Goal: Task Accomplishment & Management: Manage account settings

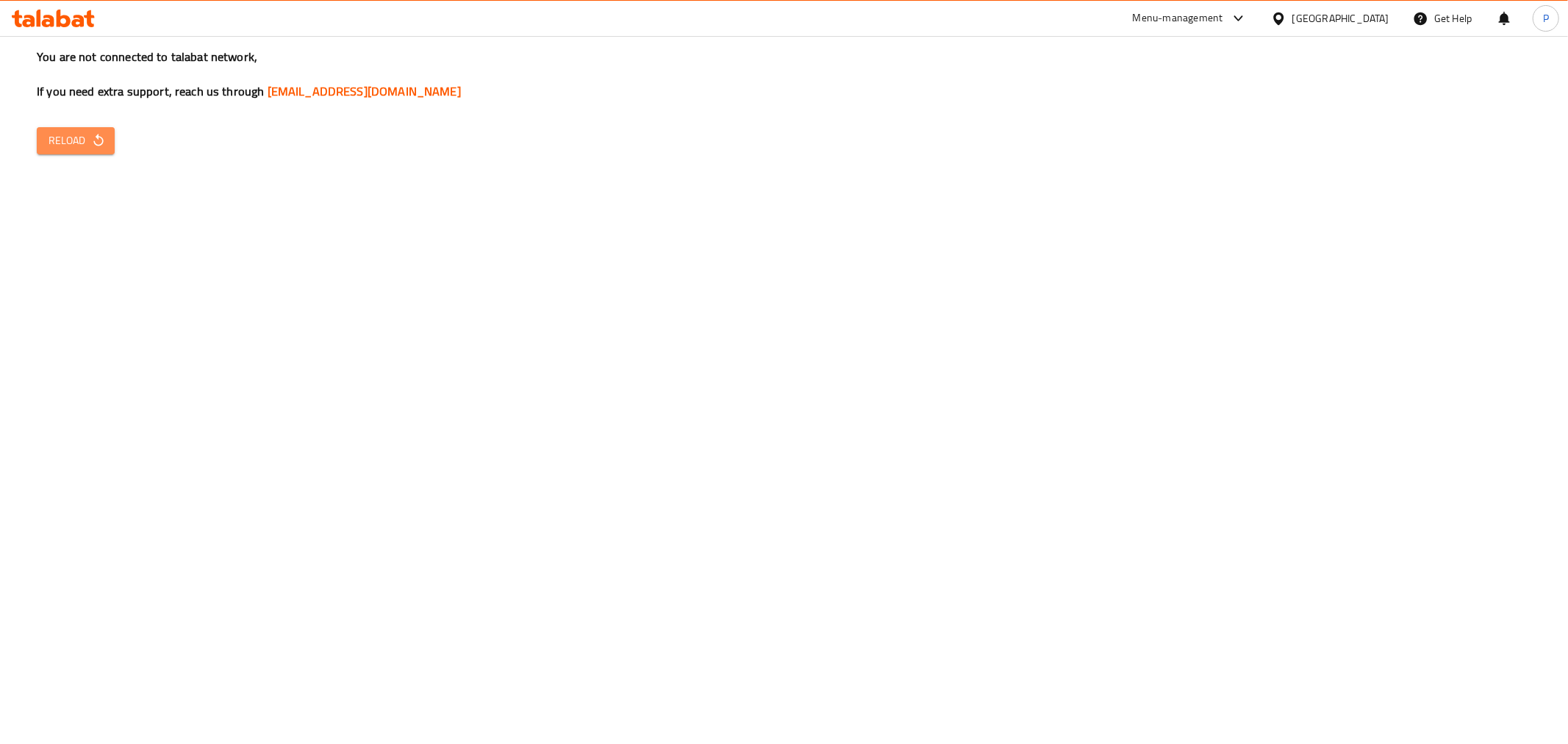
click at [95, 136] on icon "button" at bounding box center [98, 139] width 9 height 12
click at [84, 142] on span "Reload" at bounding box center [76, 141] width 54 height 19
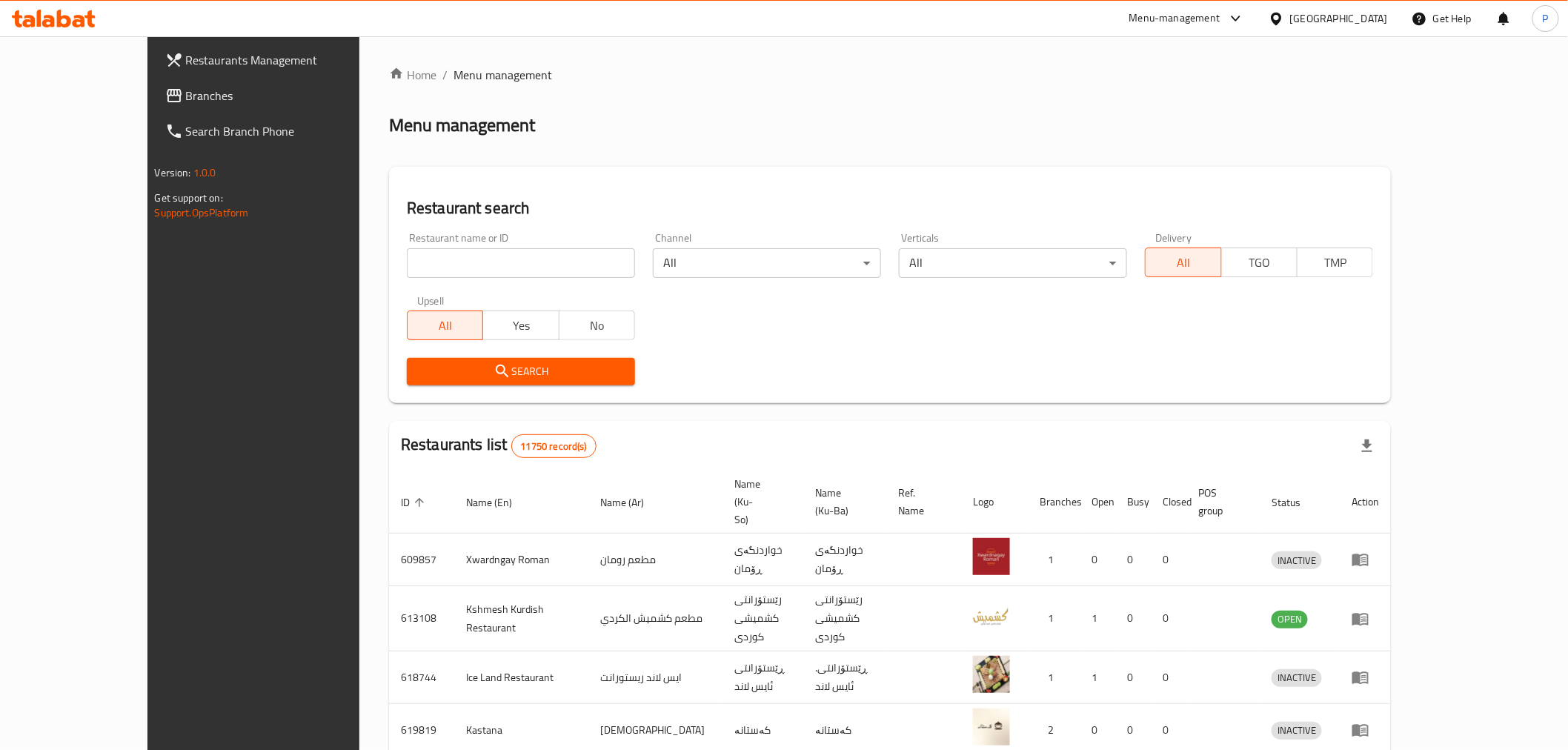
click at [398, 278] on div "Restaurant name or ID Restaurant name or ID" at bounding box center [521, 255] width 246 height 63
click at [407, 272] on input "search" at bounding box center [521, 263] width 228 height 30
type input "crepo"
click button "Search" at bounding box center [521, 371] width 228 height 27
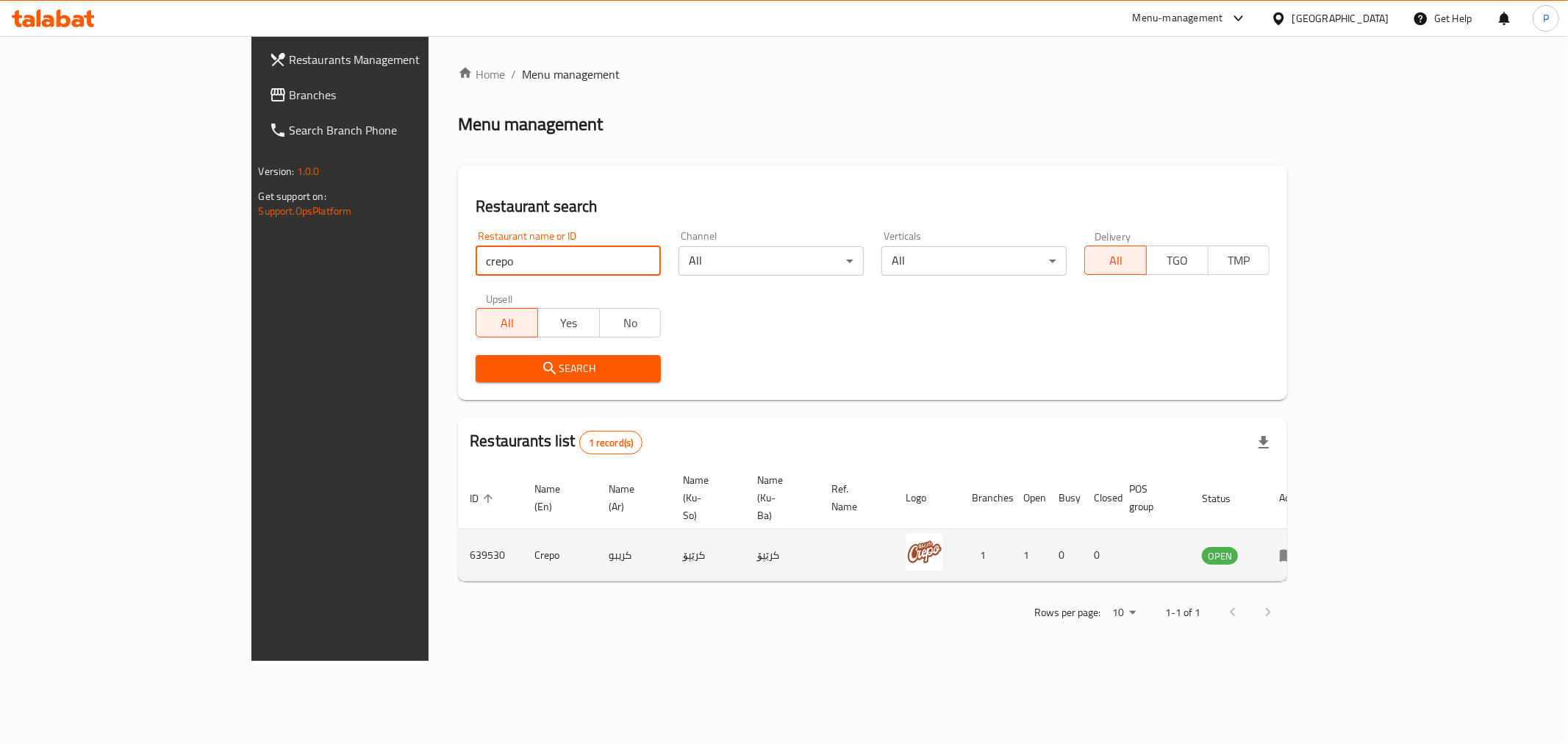
click at [1318, 530] on td "enhanced table" at bounding box center [1293, 556] width 50 height 52
click at [1297, 546] on icon "enhanced table" at bounding box center [1288, 555] width 18 height 18
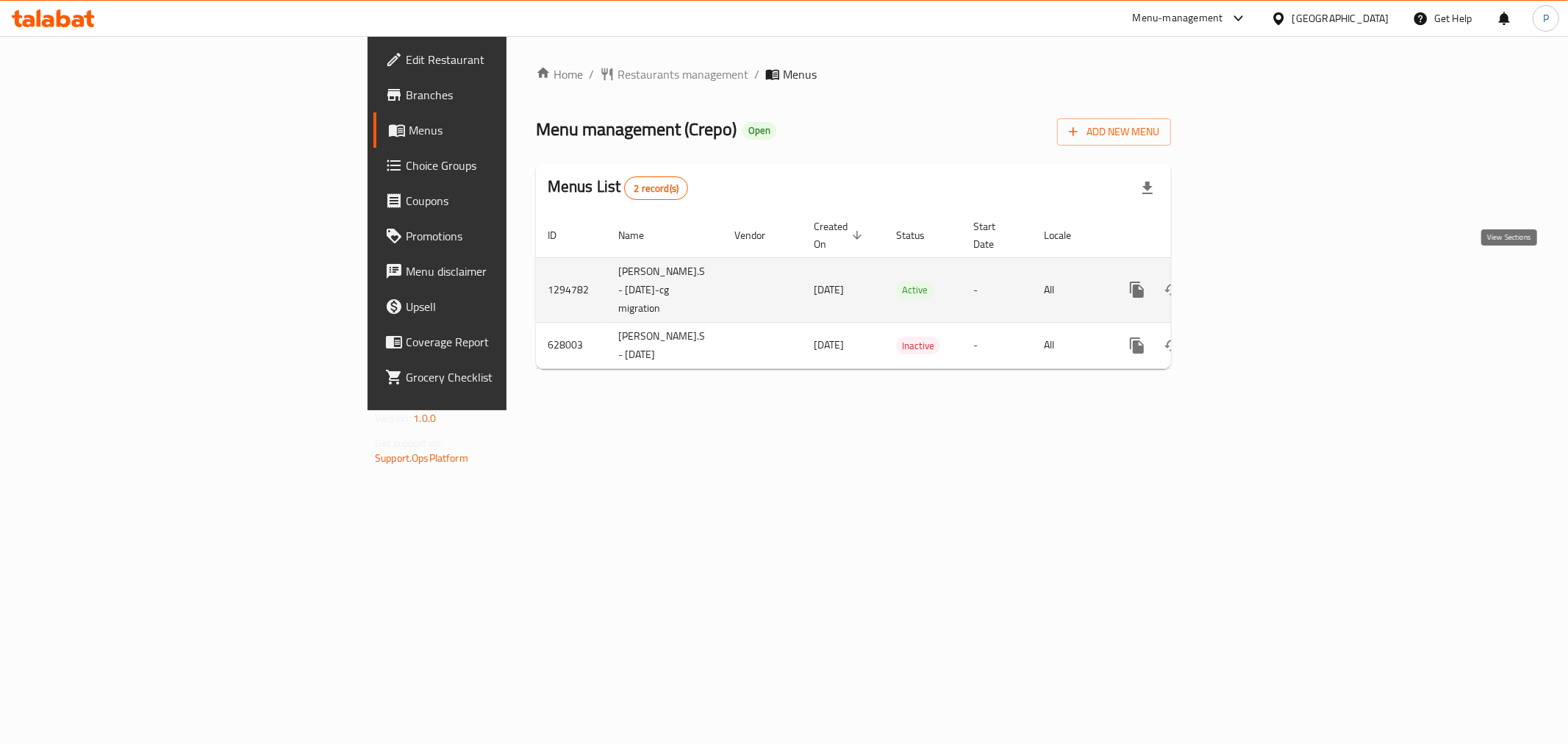
click at [1252, 281] on icon "enhanced table" at bounding box center [1243, 289] width 18 height 18
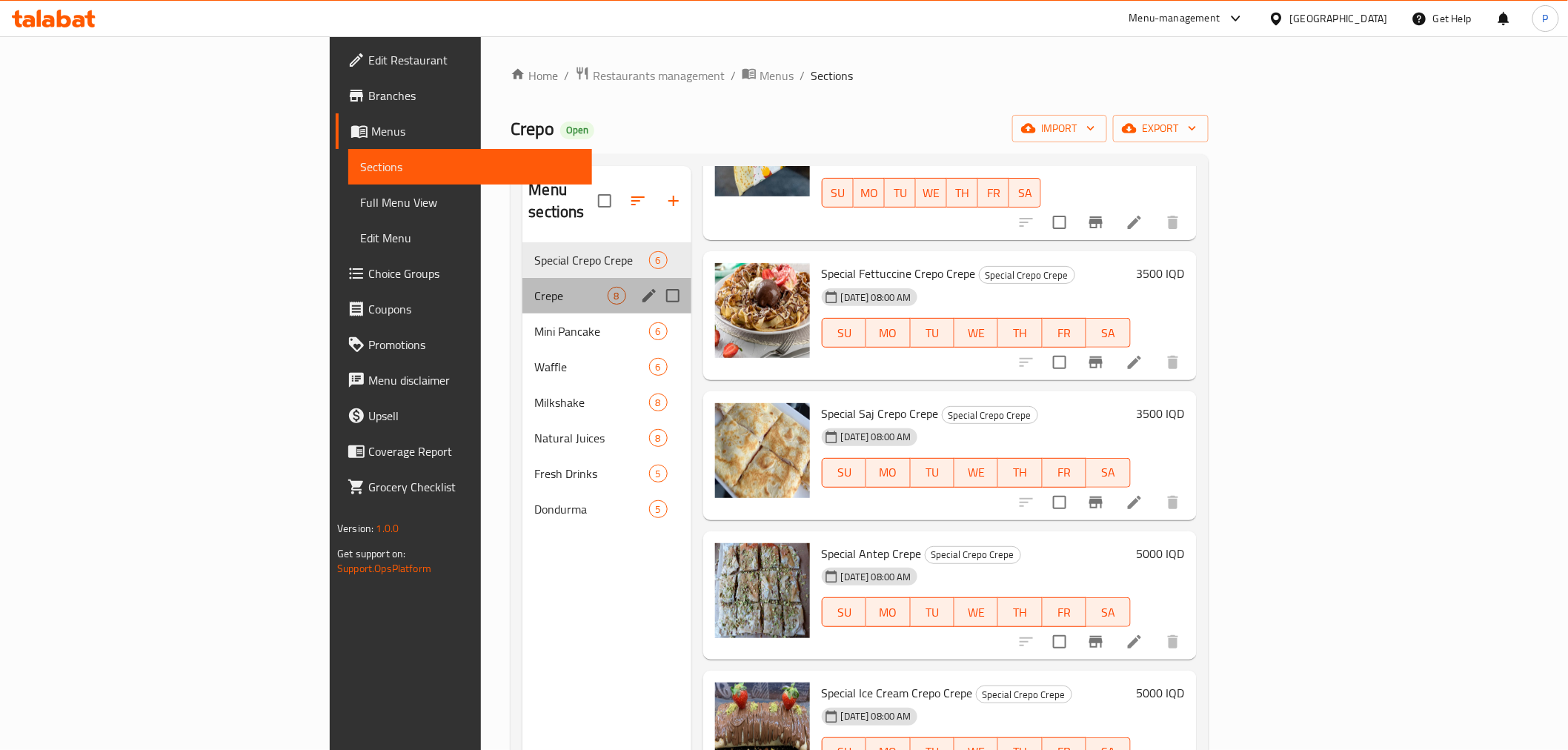
click at [523, 286] on div "Crepe 8" at bounding box center [606, 296] width 168 height 36
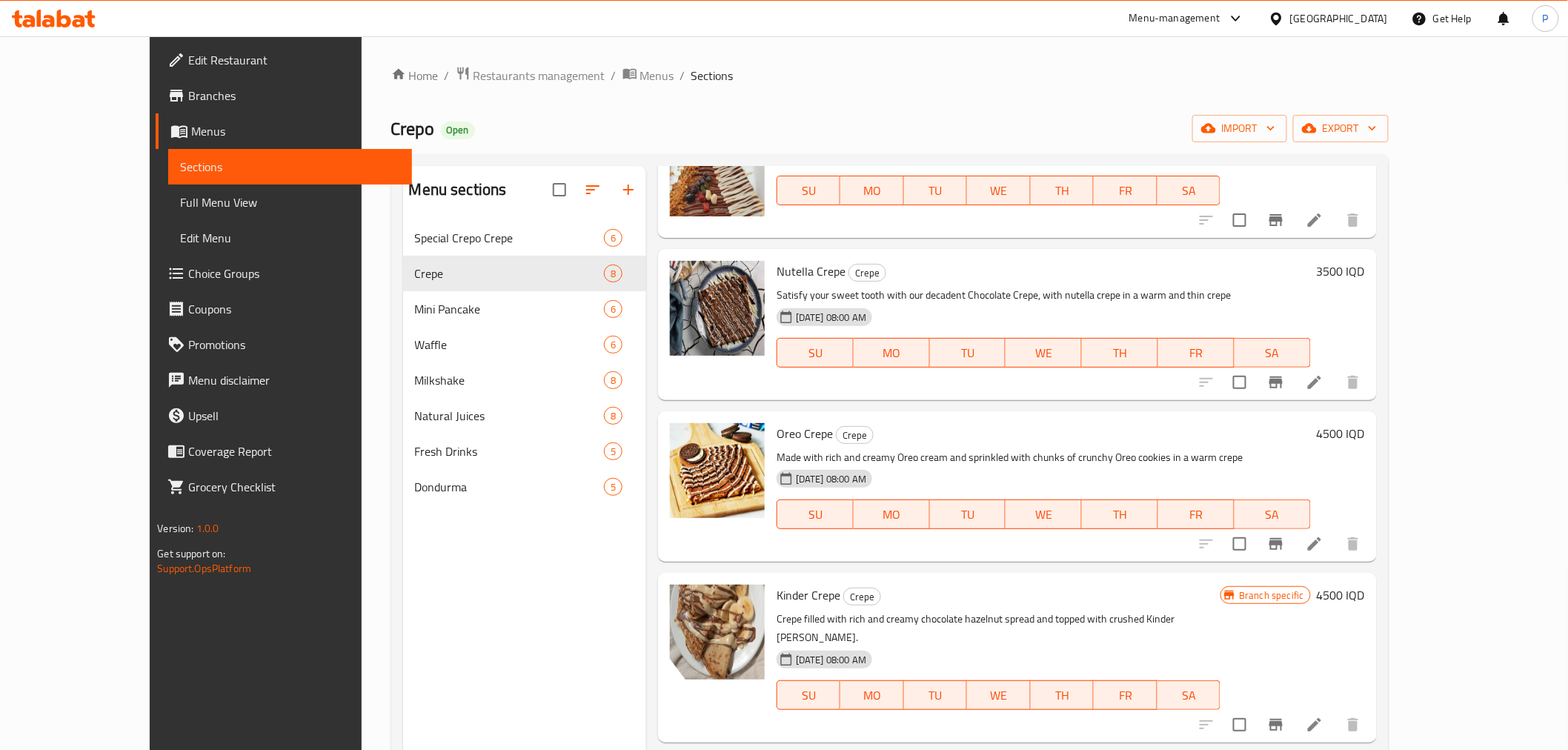
scroll to position [578, 0]
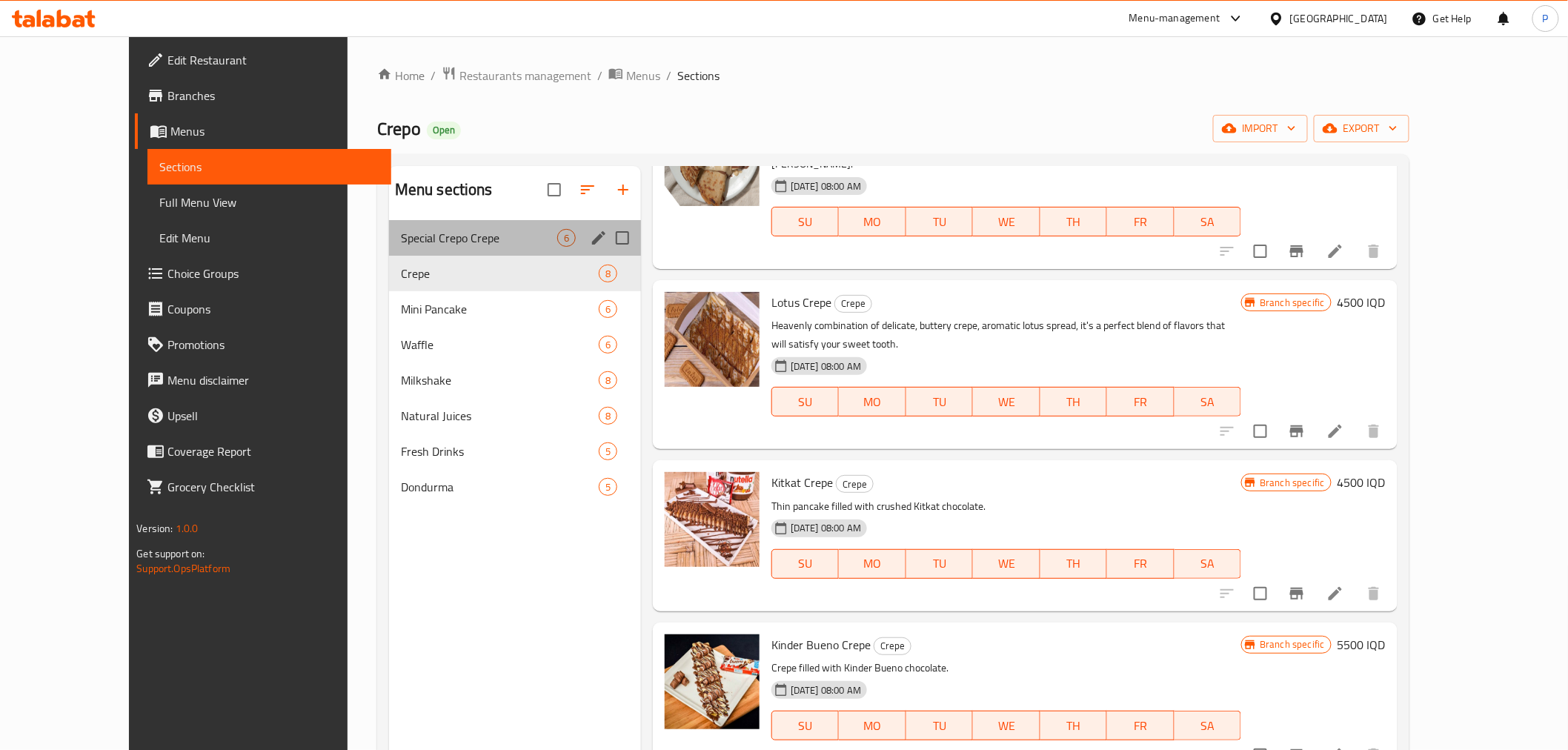
click at [471, 227] on div "Special Crepo Crepe 6" at bounding box center [515, 238] width 252 height 36
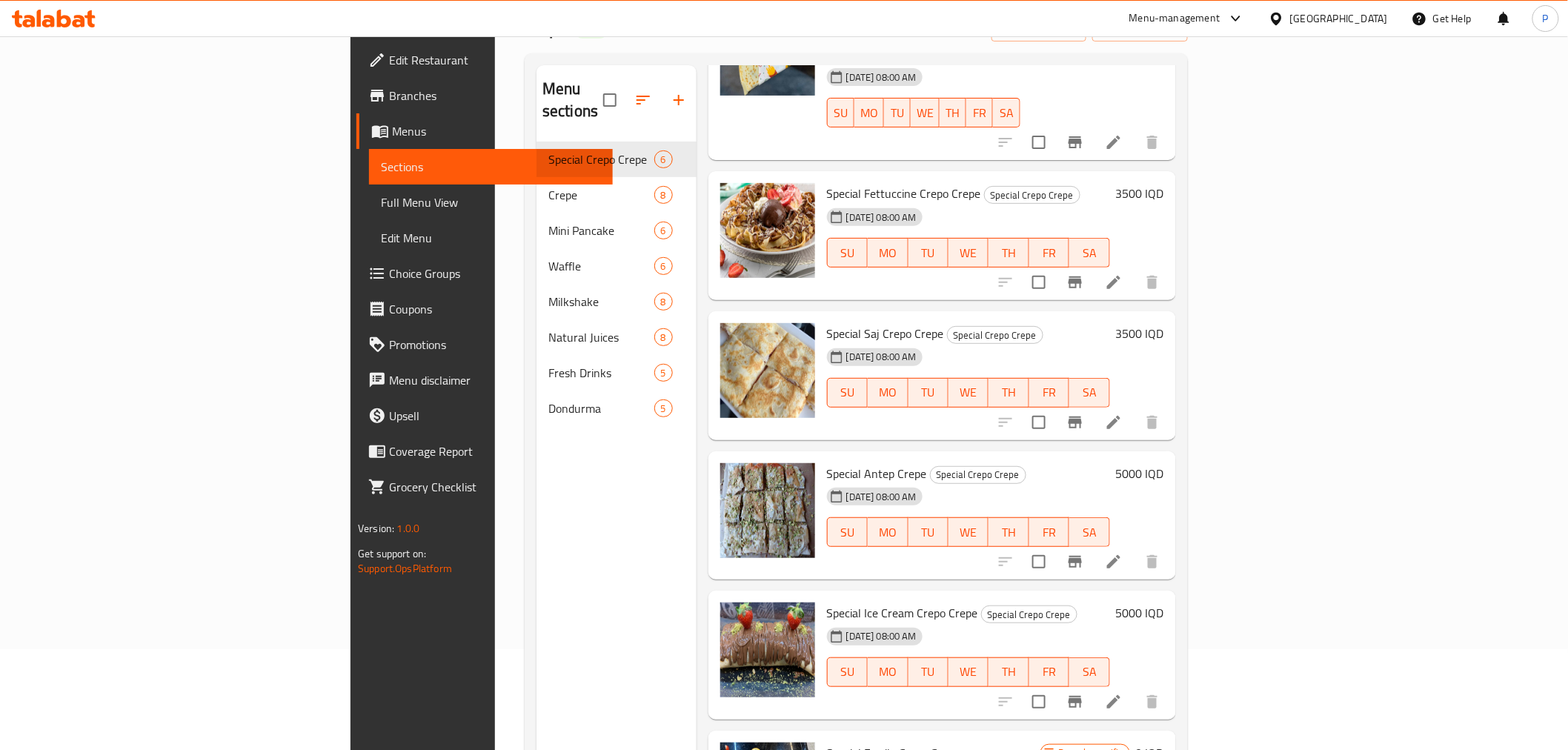
scroll to position [208, 0]
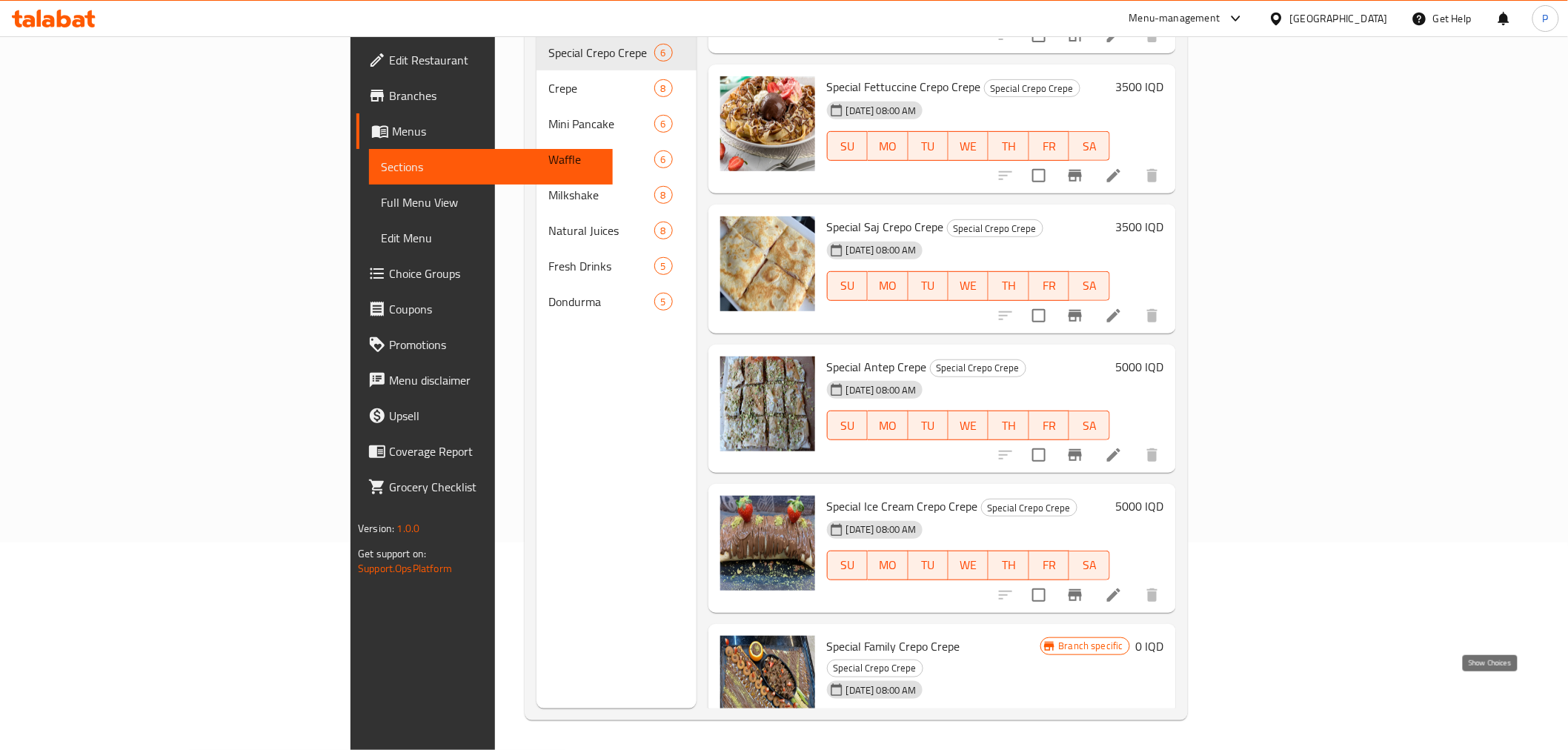
click at [1161, 746] on icon "show more" at bounding box center [1152, 755] width 18 height 18
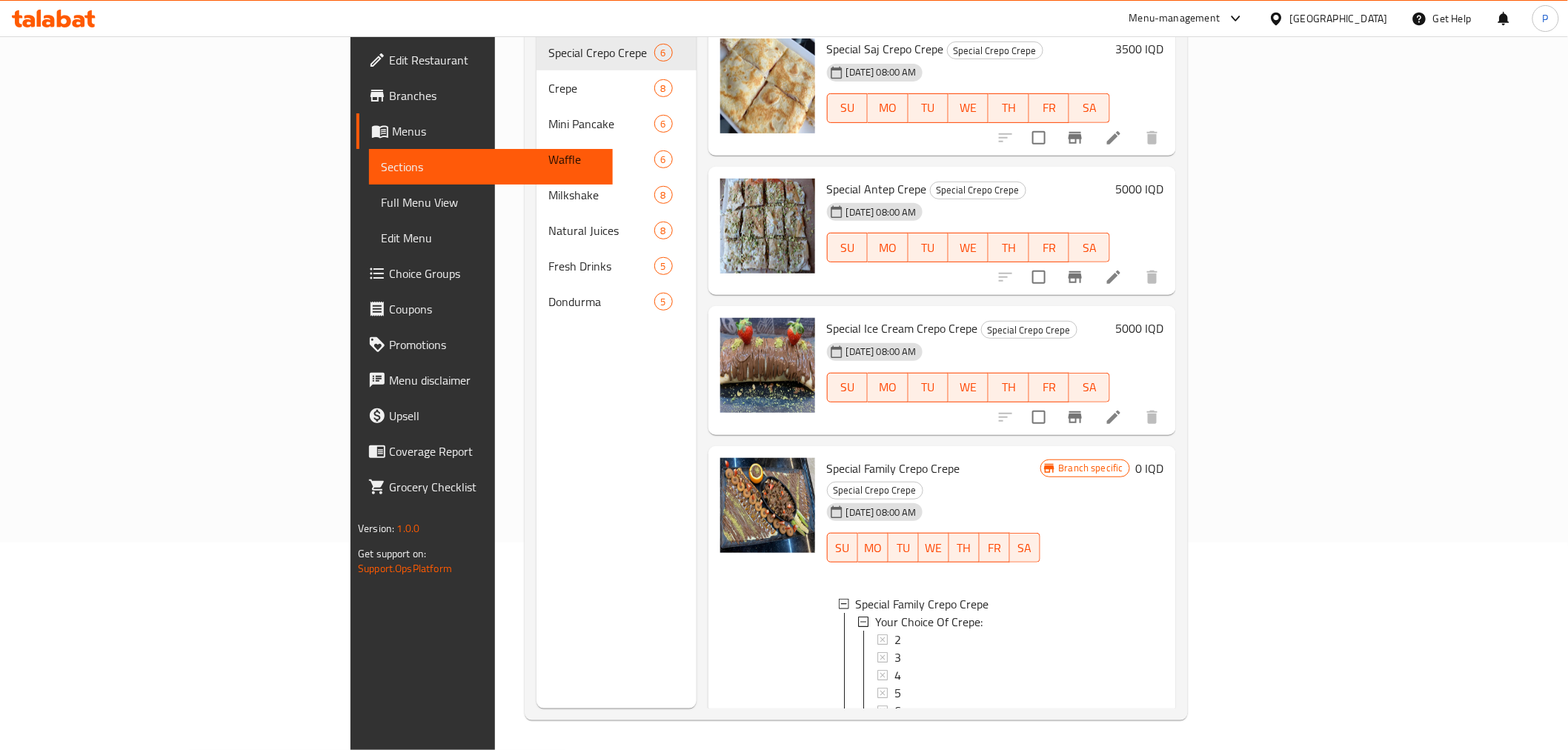
scroll to position [2, 0]
click at [899, 700] on div "6" at bounding box center [961, 709] width 134 height 18
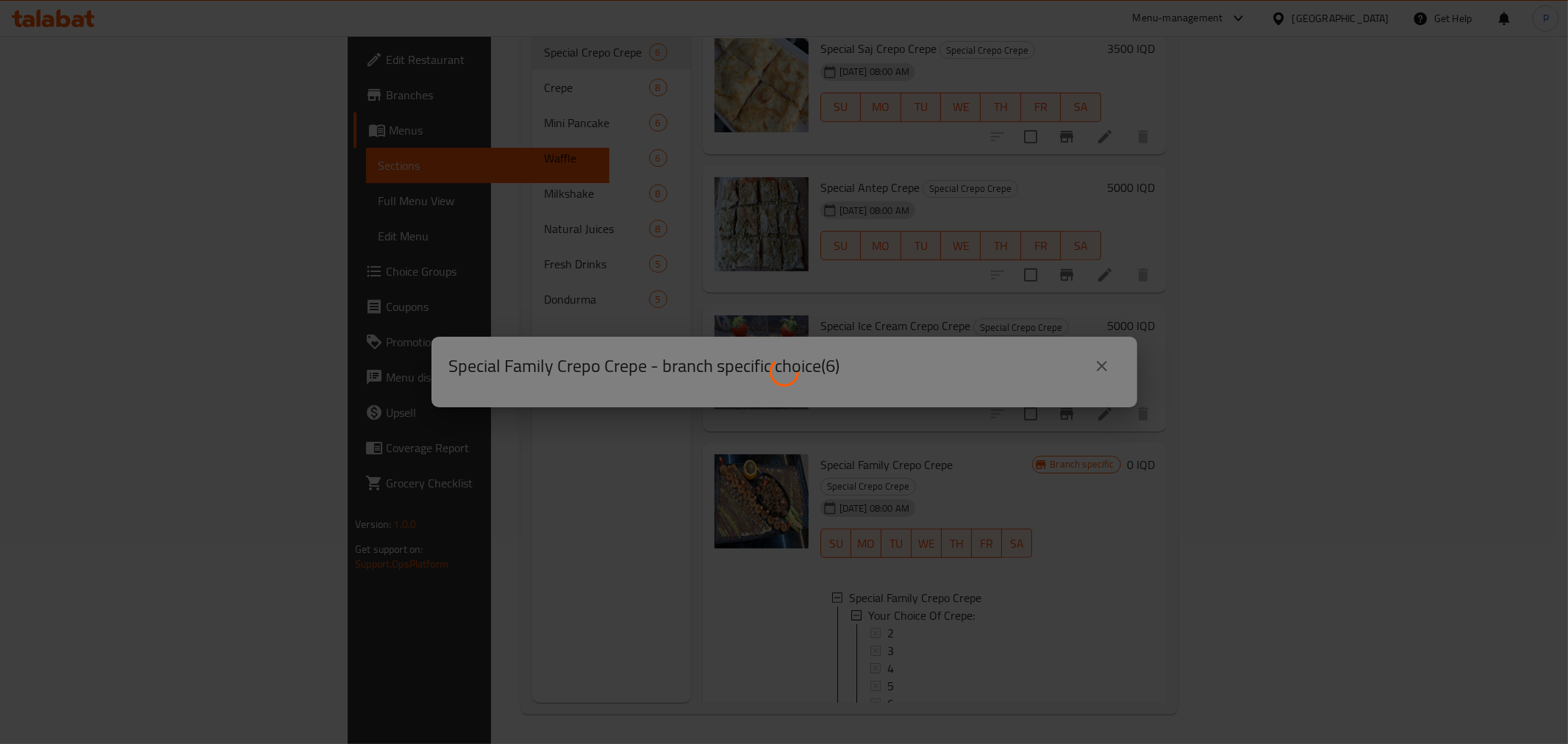
click at [1101, 370] on div at bounding box center [784, 372] width 1568 height 744
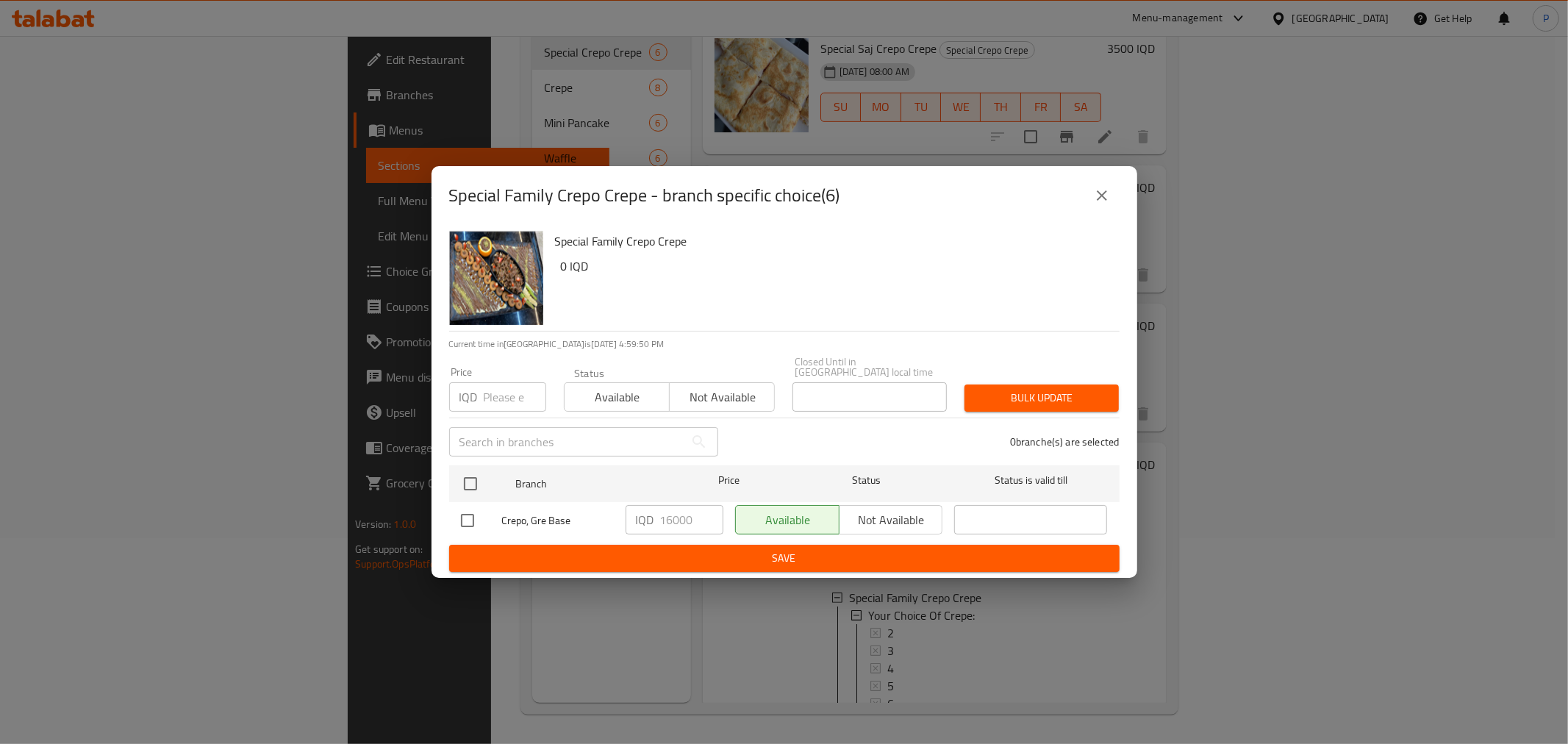
click at [1098, 200] on icon "close" at bounding box center [1102, 195] width 10 height 10
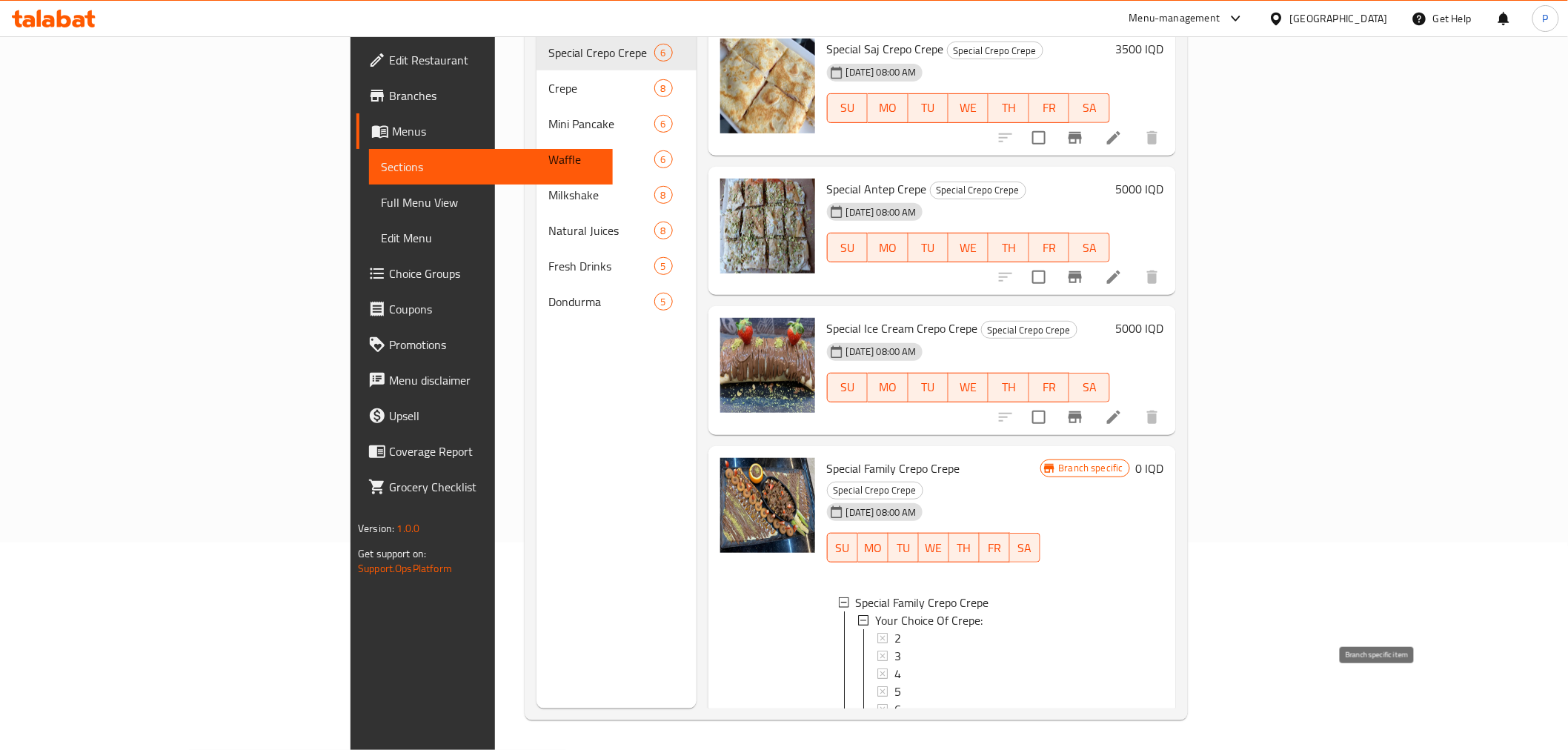
click at [1046, 737] on icon "Branch-specific-item" at bounding box center [1040, 742] width 13 height 12
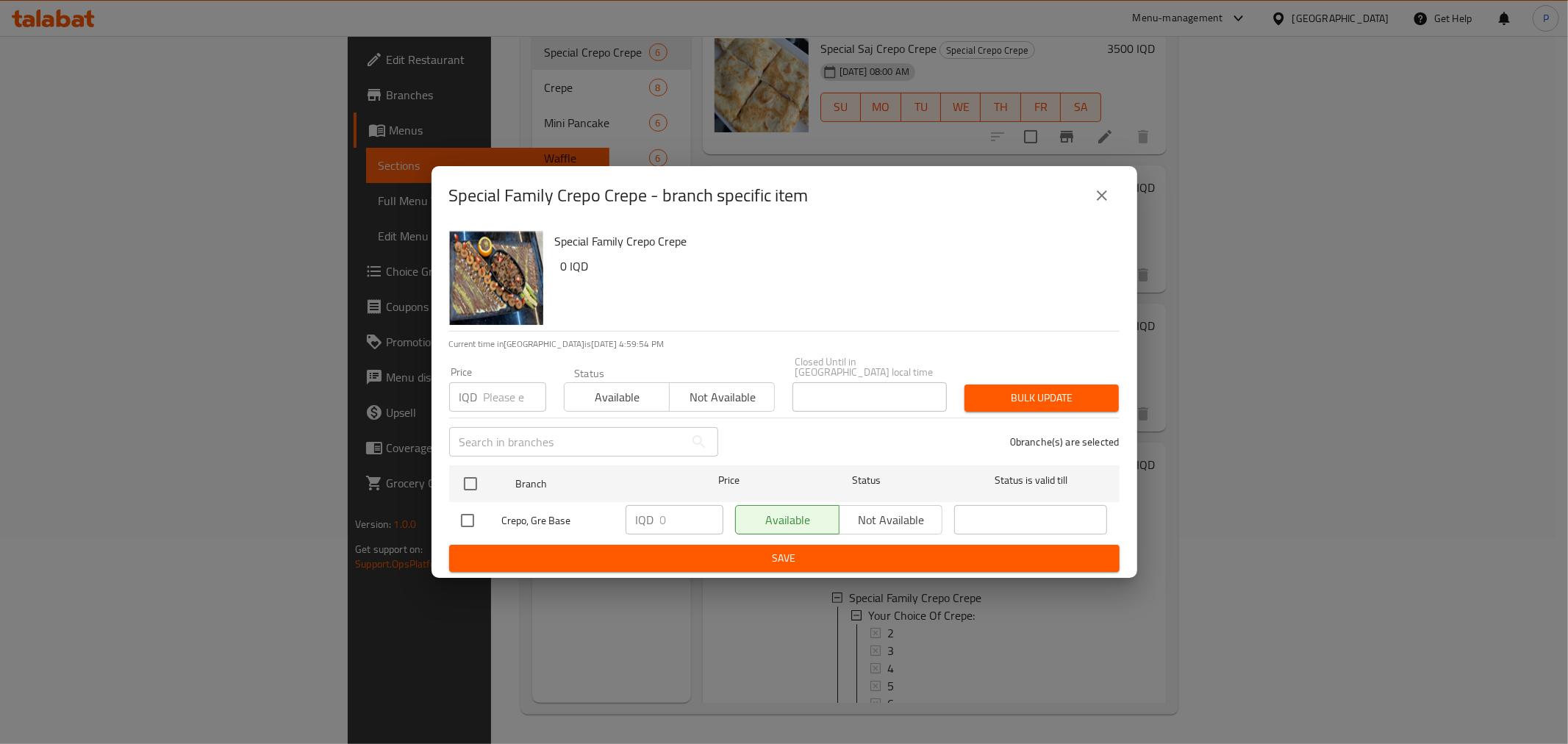
click at [1096, 196] on icon "close" at bounding box center [1102, 195] width 18 height 18
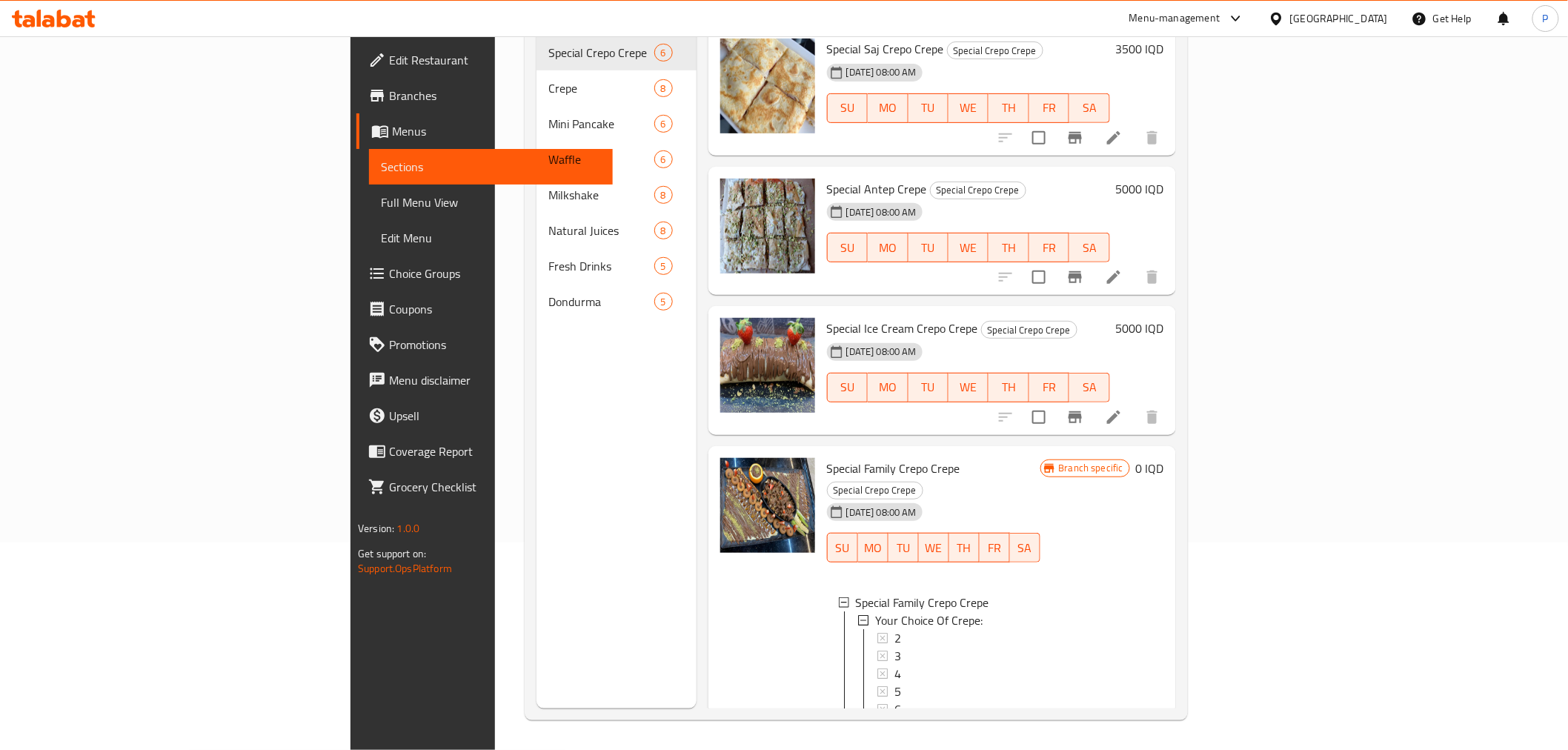
click at [894, 700] on div "6" at bounding box center [961, 709] width 134 height 18
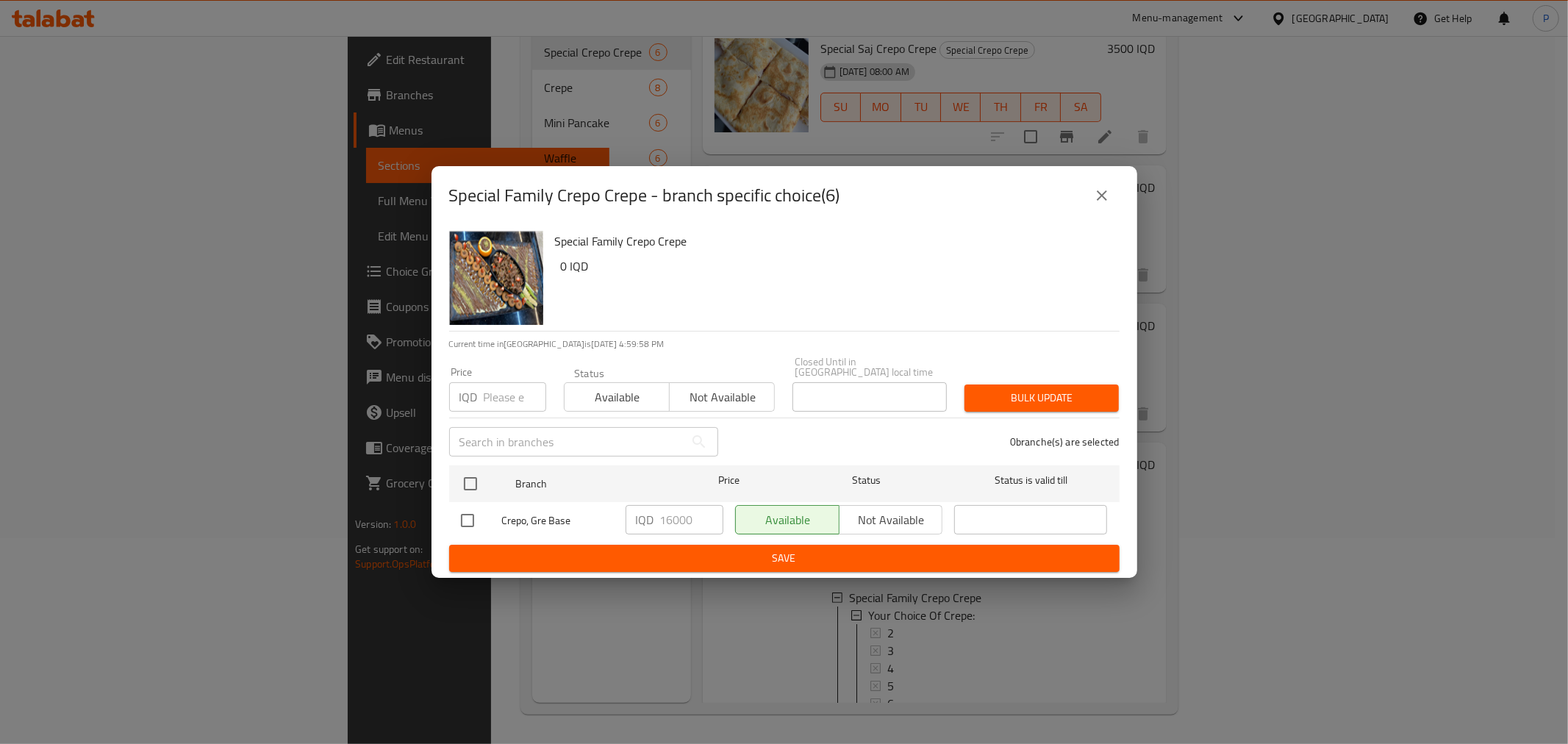
click at [473, 516] on input "checkbox" at bounding box center [467, 520] width 31 height 31
checkbox input "true"
drag, startPoint x: 693, startPoint y: 516, endPoint x: 668, endPoint y: 513, distance: 25.2
click at [668, 513] on input "16000" at bounding box center [692, 520] width 63 height 30
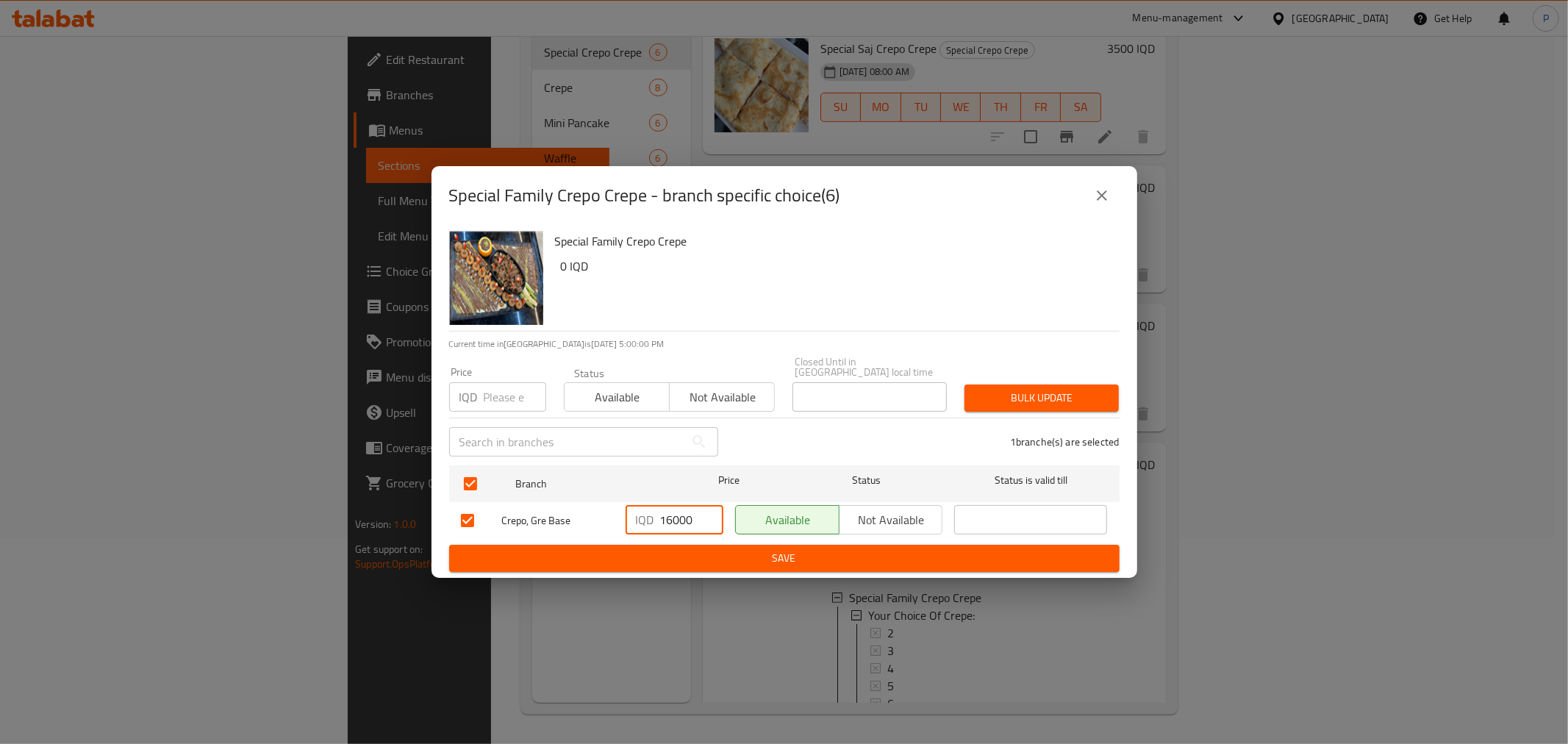
click at [668, 513] on input "16000" at bounding box center [692, 520] width 63 height 30
click at [668, 515] on input "16000" at bounding box center [692, 520] width 63 height 30
drag, startPoint x: 693, startPoint y: 516, endPoint x: 674, endPoint y: 513, distance: 19.2
click at [674, 513] on input "15000" at bounding box center [692, 520] width 63 height 30
click at [675, 516] on input "15000" at bounding box center [692, 520] width 63 height 30
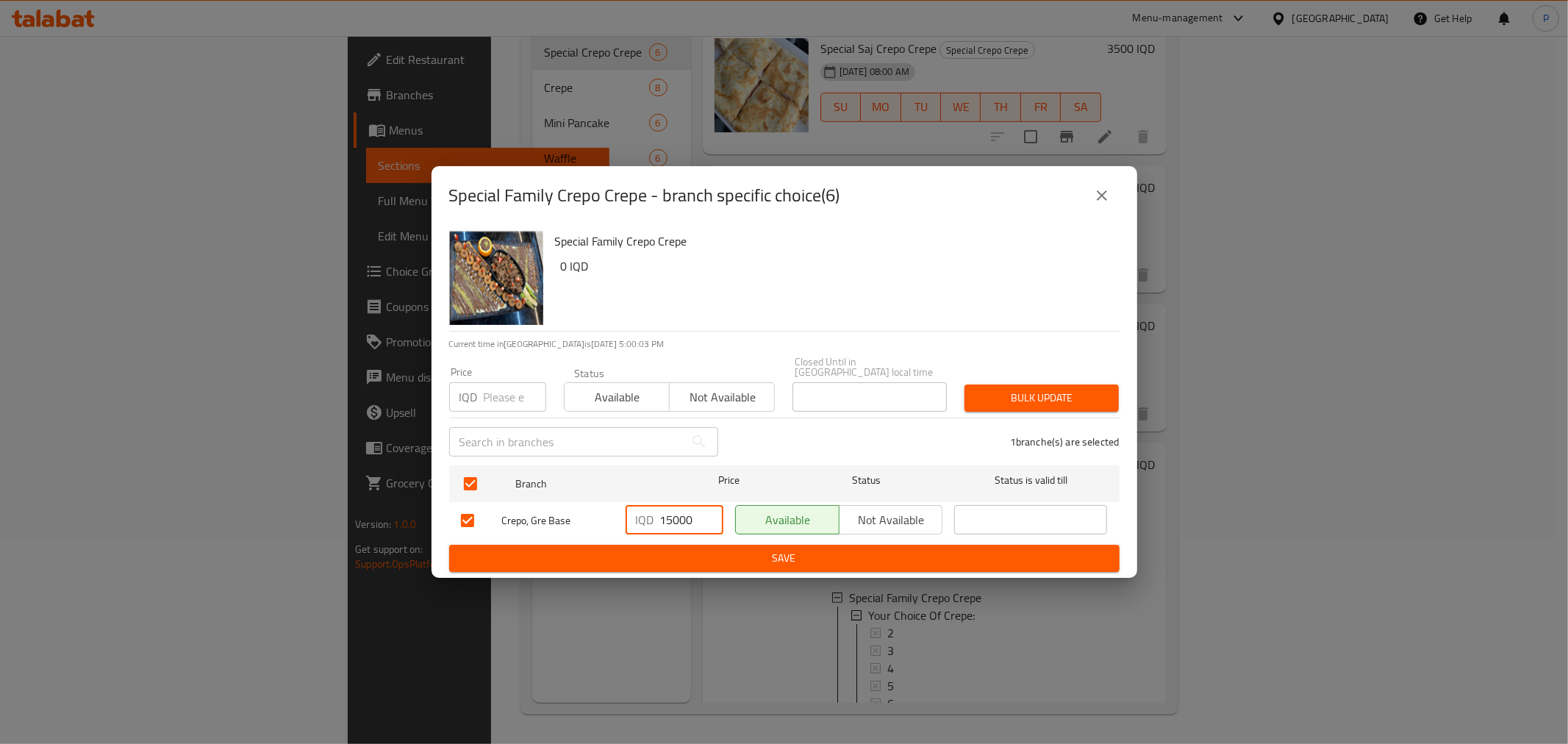
click at [675, 516] on input "15000" at bounding box center [692, 520] width 63 height 30
type input "15500"
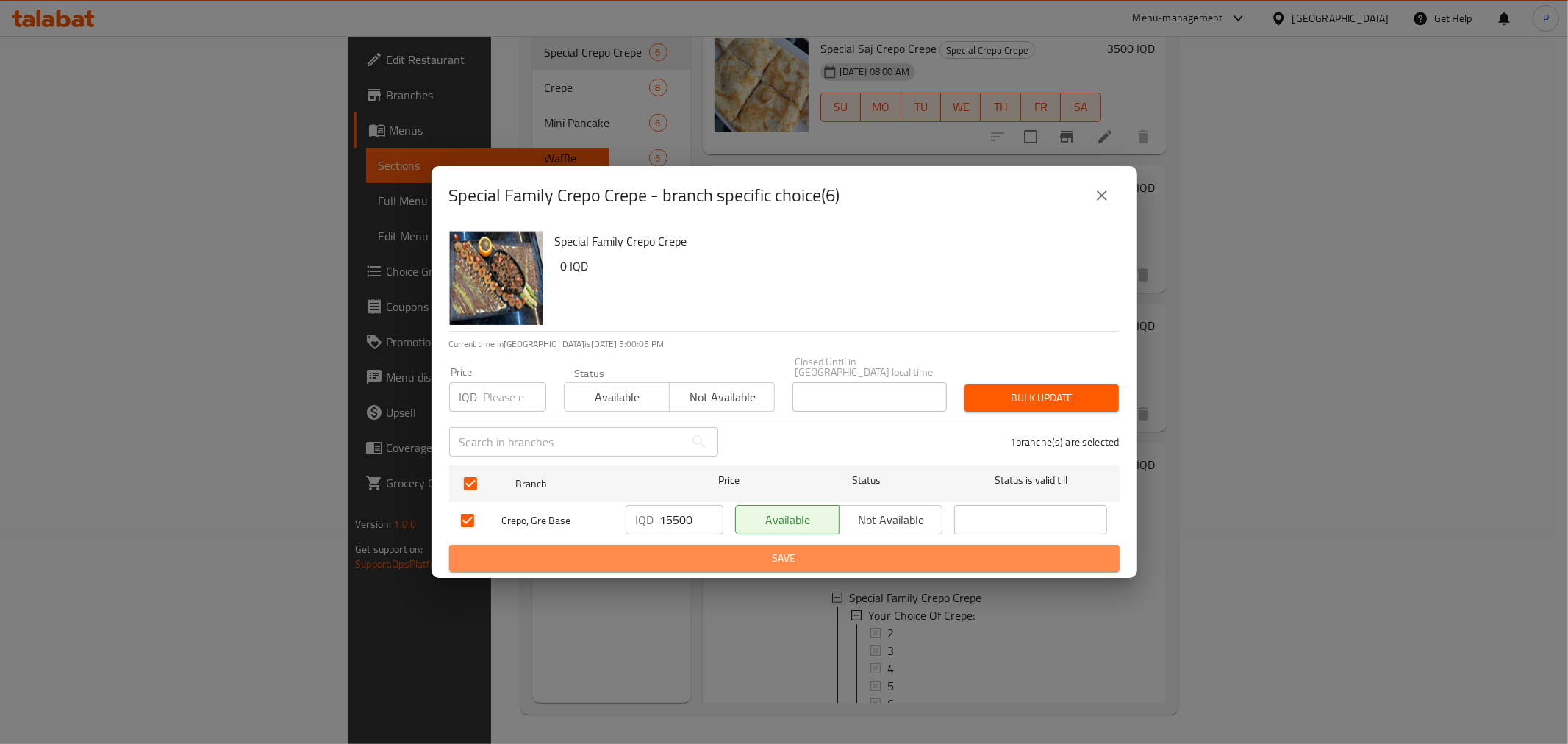
click at [820, 549] on span "Save" at bounding box center [784, 558] width 647 height 19
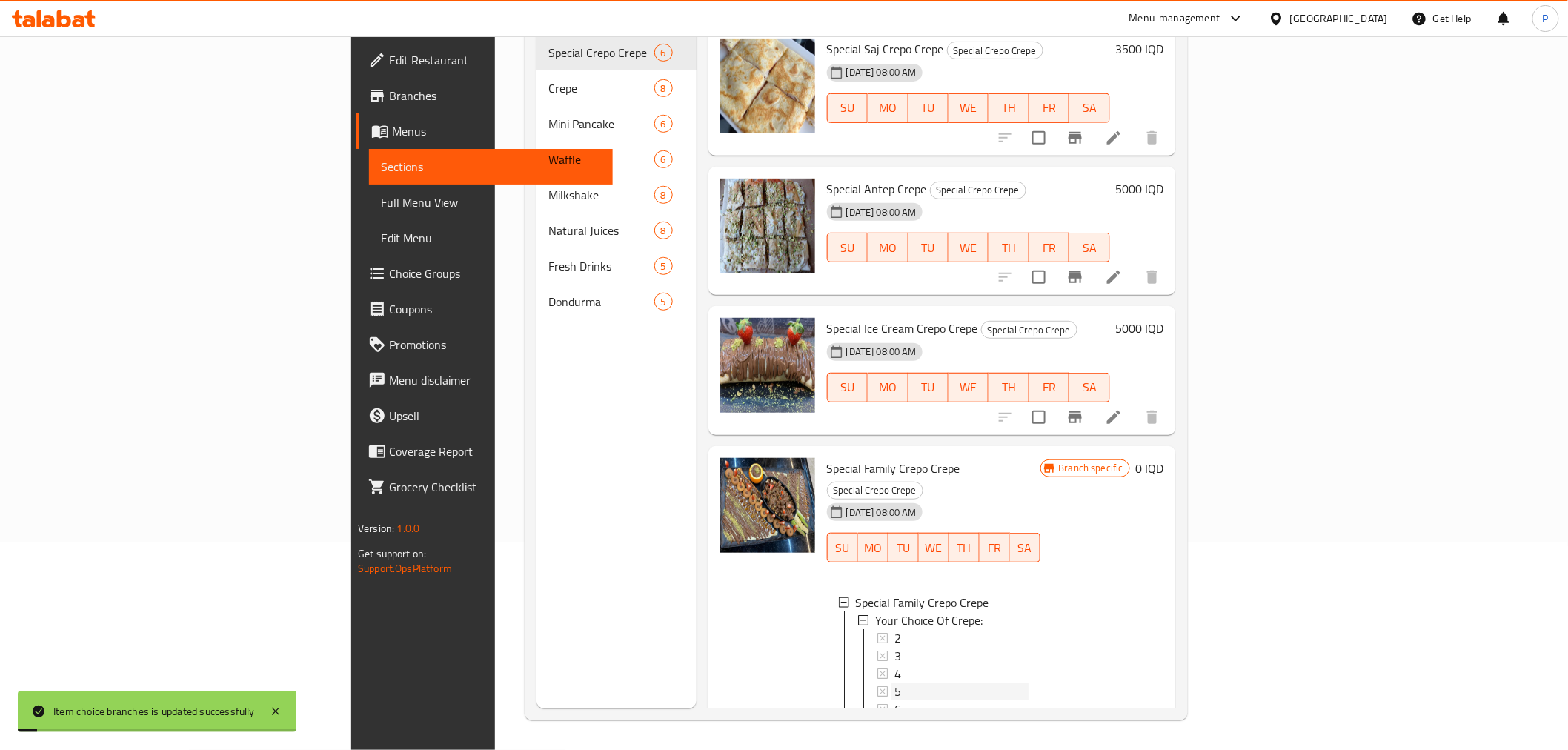
click at [894, 682] on div "5" at bounding box center [961, 691] width 134 height 18
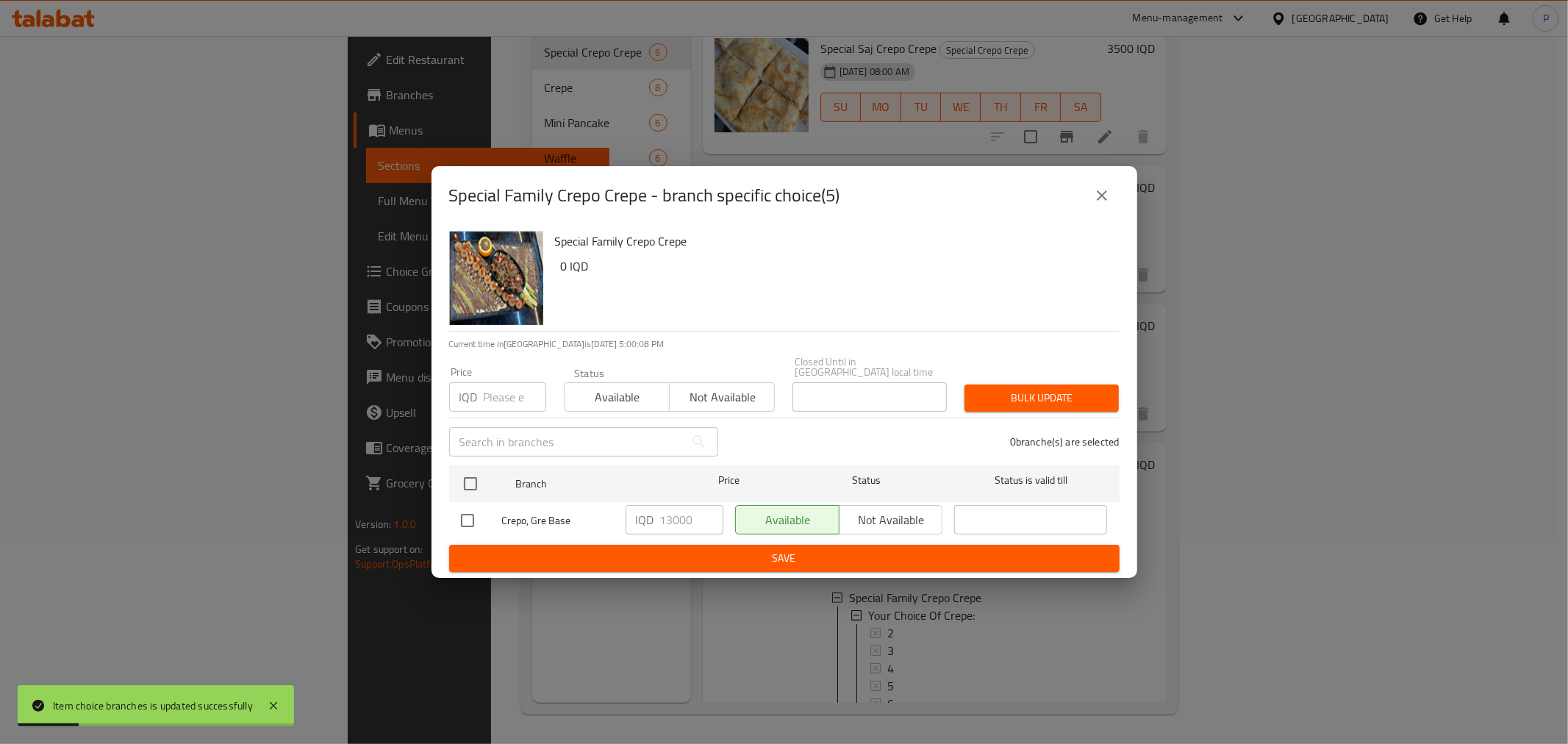
click at [471, 512] on input "checkbox" at bounding box center [467, 520] width 31 height 31
checkbox input "true"
click at [668, 515] on input "13000" at bounding box center [692, 520] width 63 height 30
drag, startPoint x: 691, startPoint y: 516, endPoint x: 673, endPoint y: 515, distance: 18.0
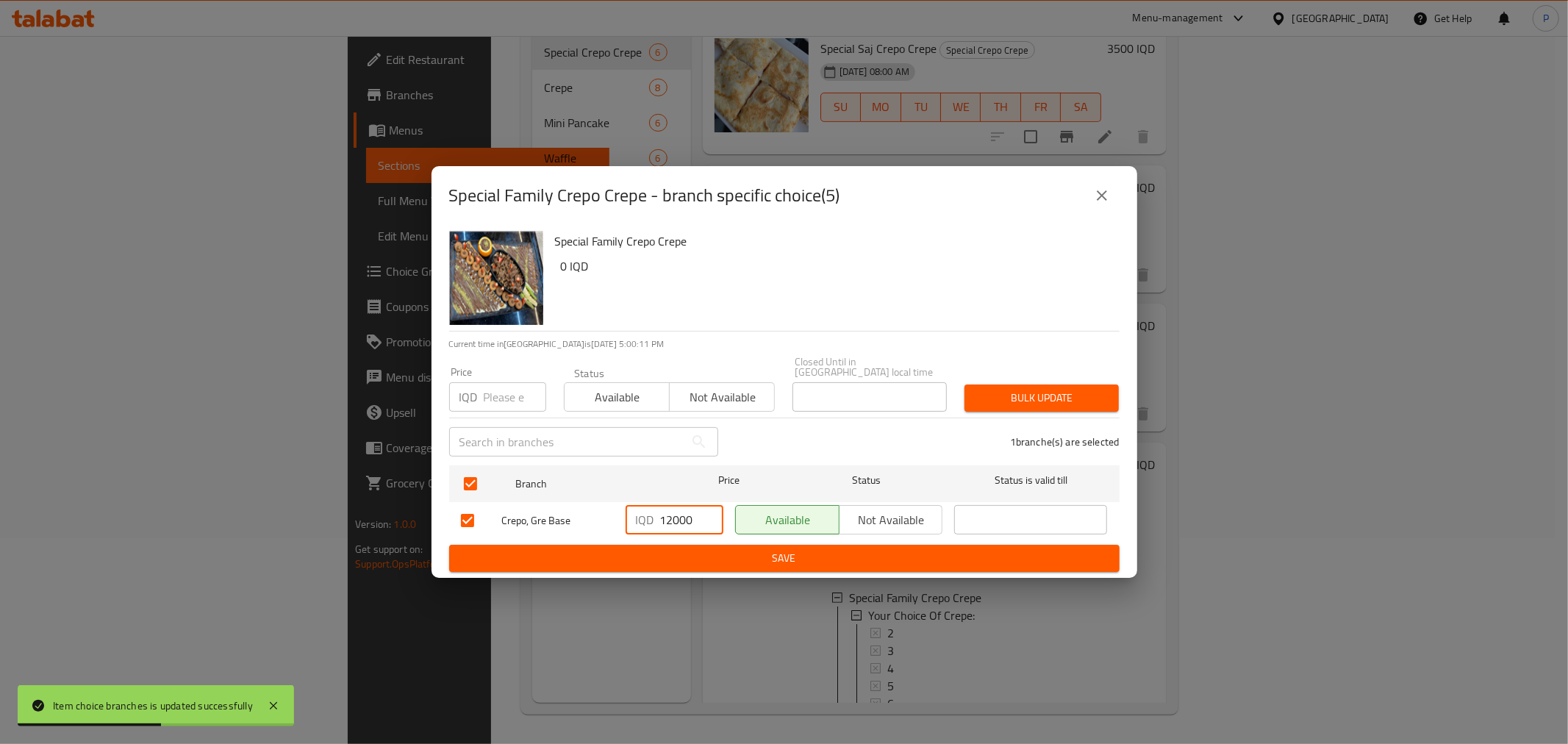
click at [673, 515] on input "12000" at bounding box center [692, 520] width 63 height 30
type input "12500"
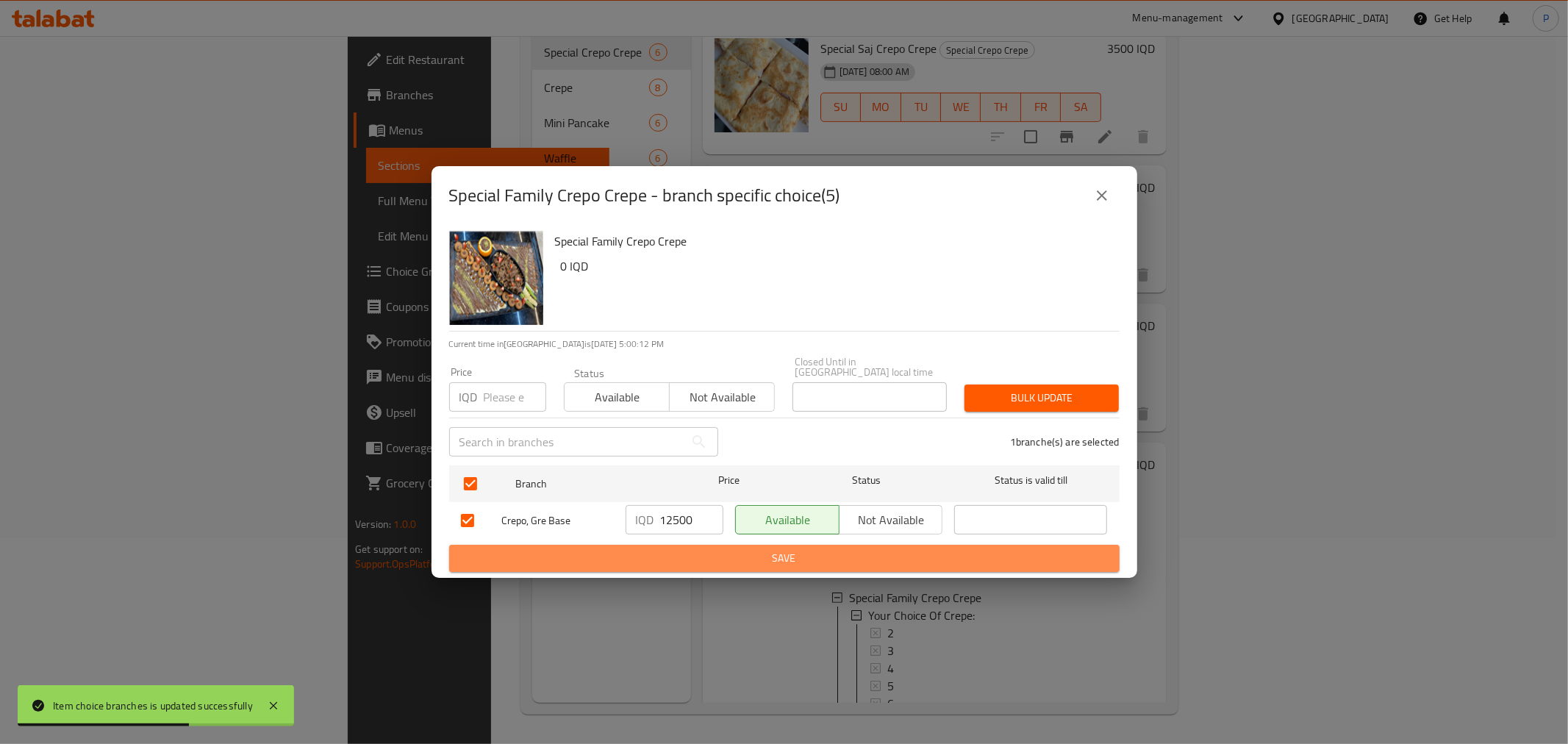
click at [717, 549] on span "Save" at bounding box center [784, 558] width 647 height 19
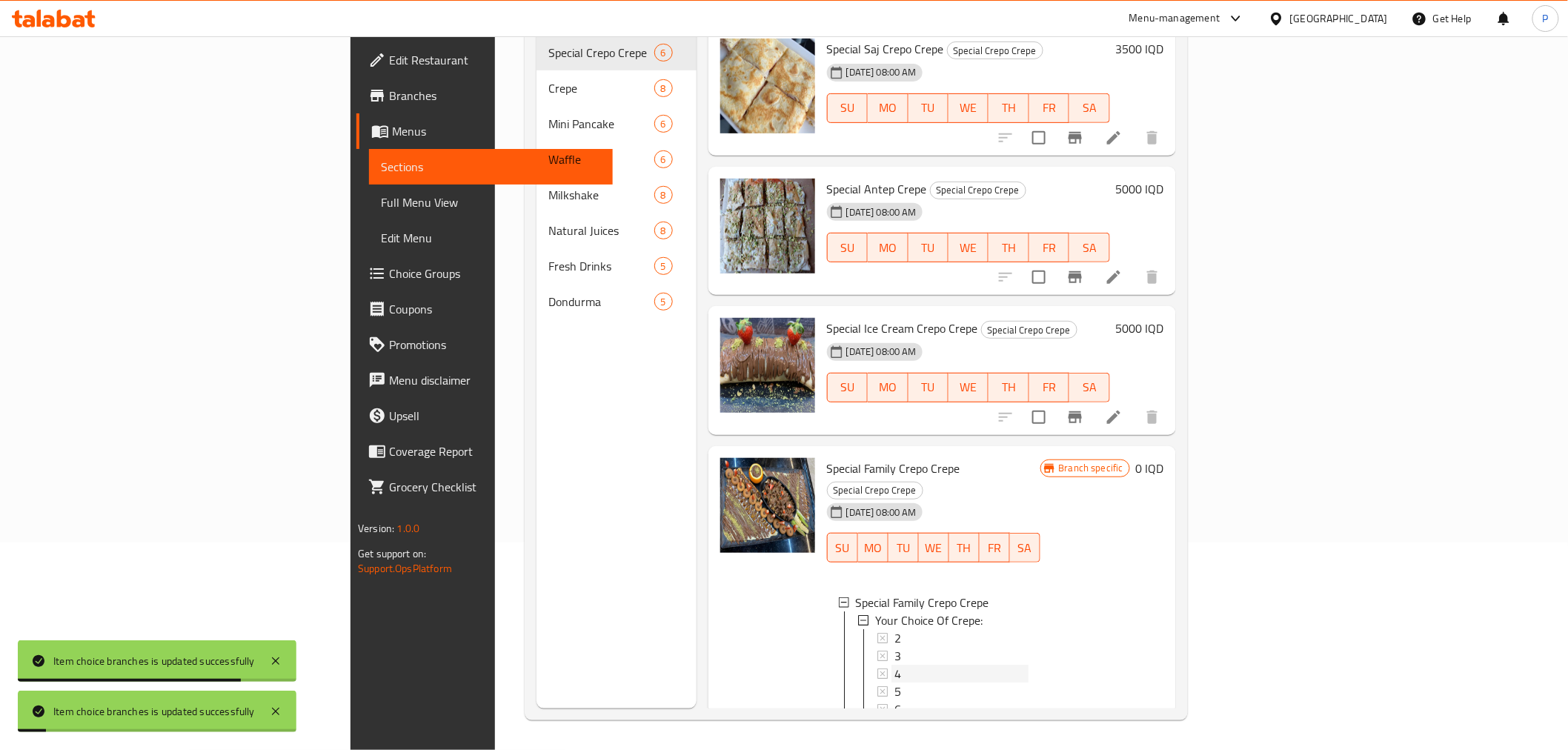
click at [894, 664] on div "4" at bounding box center [961, 673] width 134 height 18
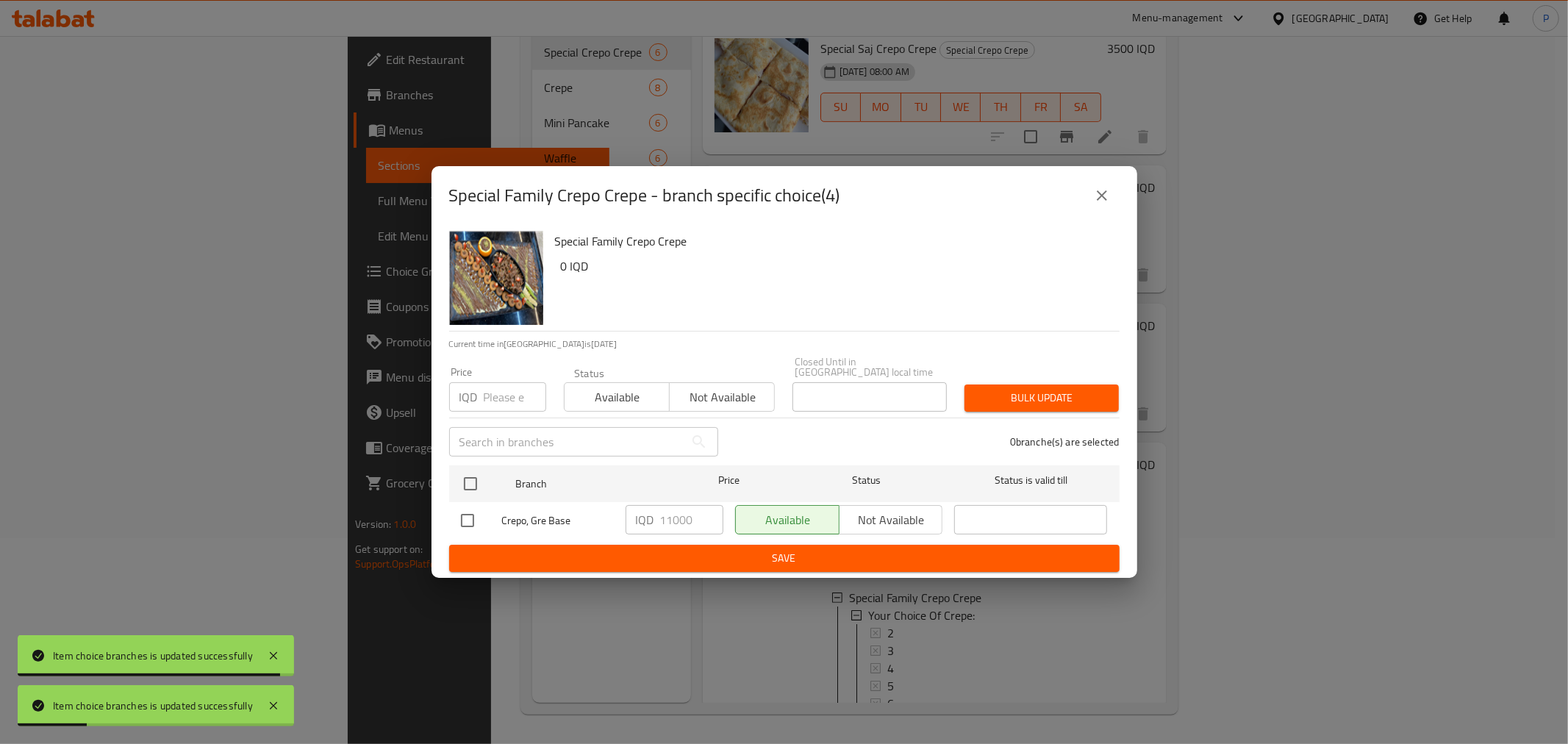
click at [481, 510] on input "checkbox" at bounding box center [467, 520] width 31 height 31
checkbox input "true"
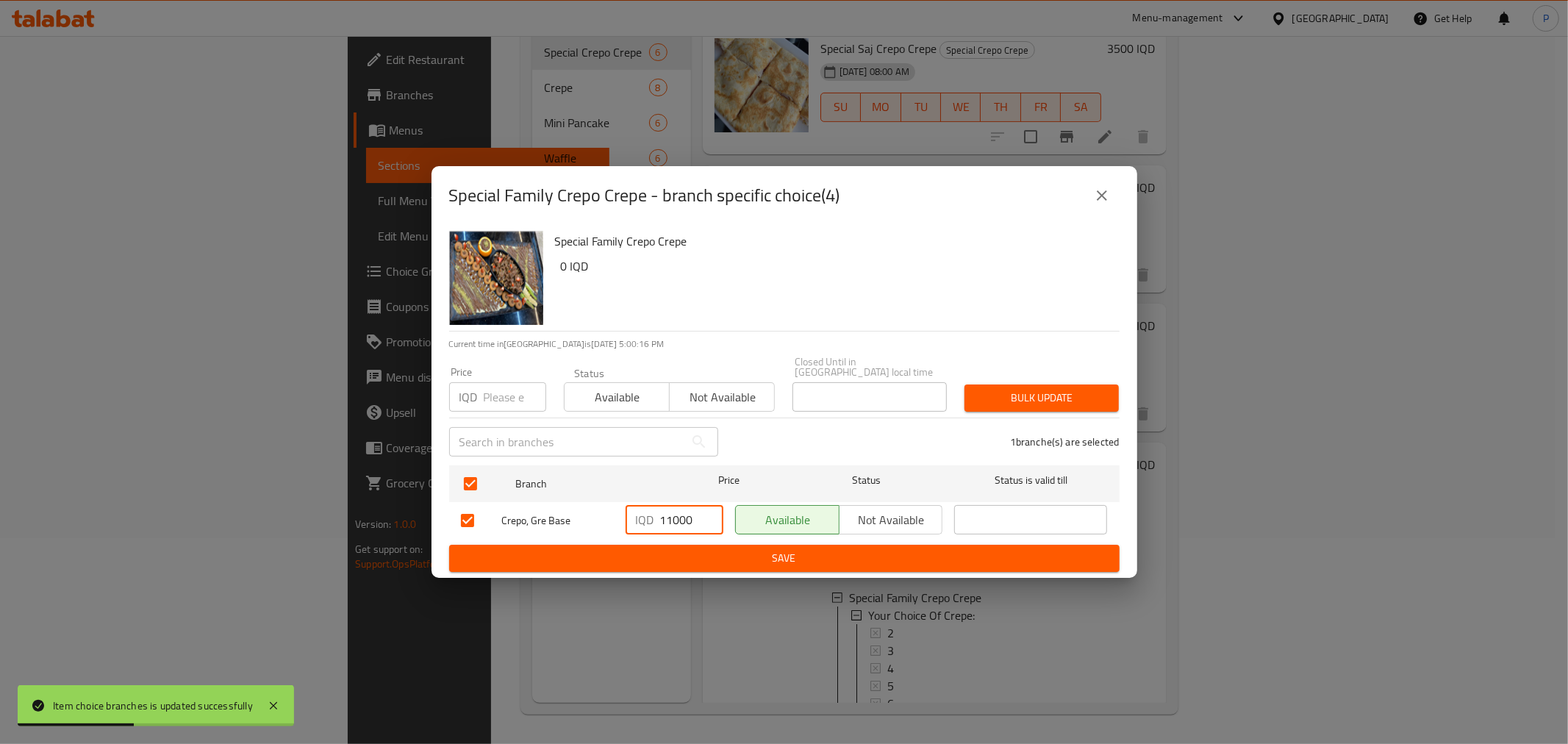
drag, startPoint x: 670, startPoint y: 513, endPoint x: 677, endPoint y: 516, distance: 7.6
click at [677, 516] on input "11000" at bounding box center [692, 520] width 63 height 30
drag, startPoint x: 665, startPoint y: 516, endPoint x: 676, endPoint y: 519, distance: 11.4
click at [676, 519] on input "11000" at bounding box center [692, 520] width 63 height 30
type input "10500"
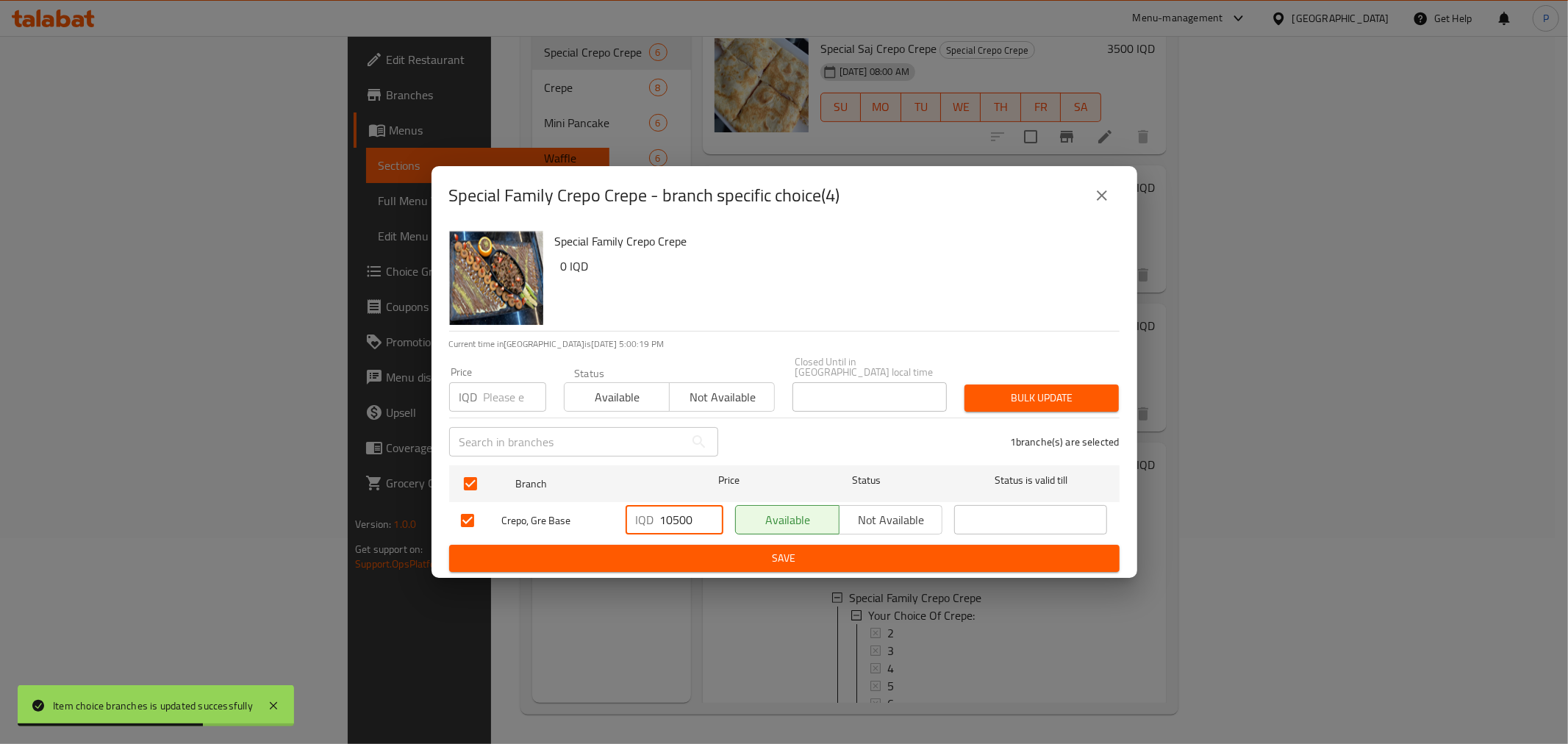
click at [731, 549] on span "Save" at bounding box center [784, 558] width 647 height 19
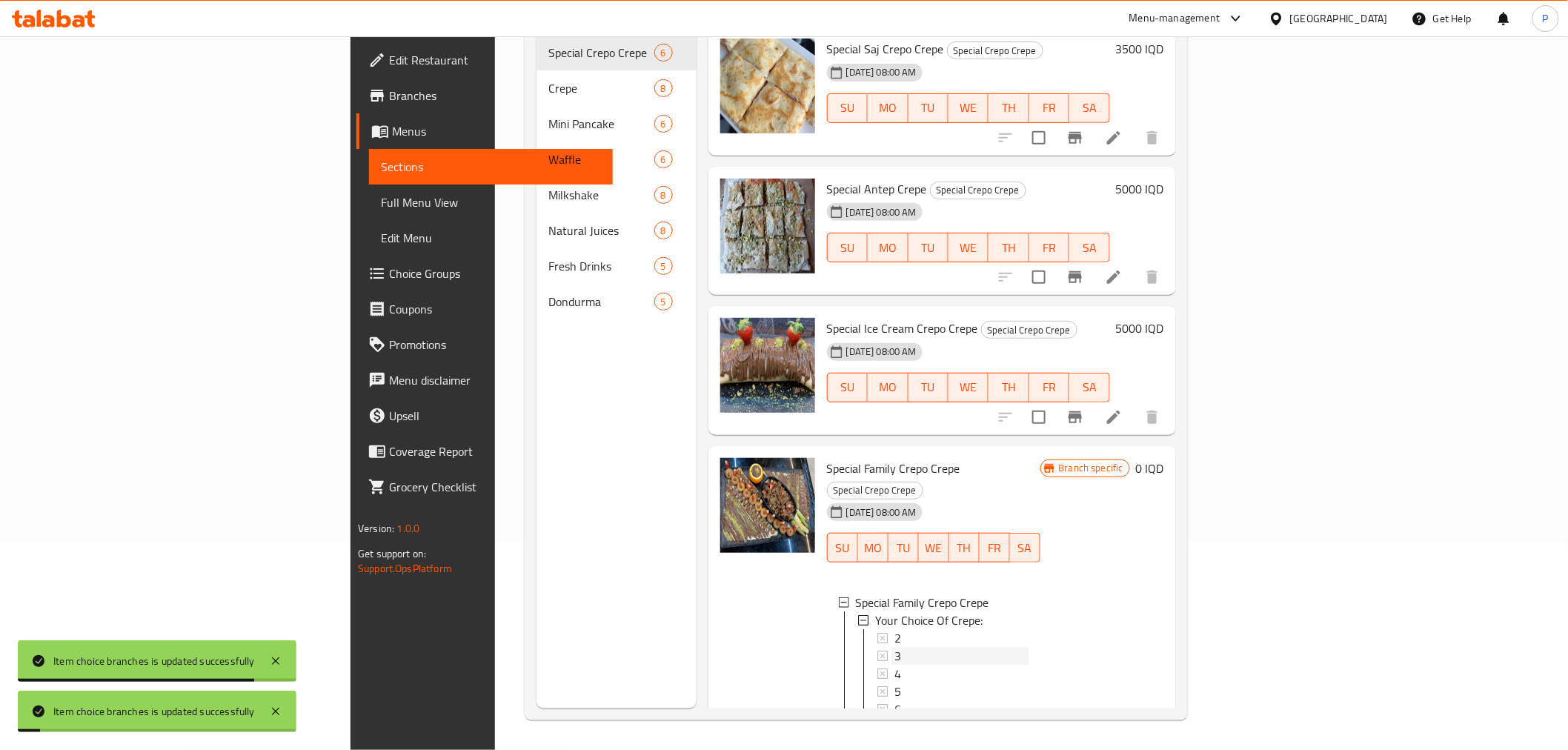
click at [894, 647] on div "3" at bounding box center [961, 655] width 134 height 18
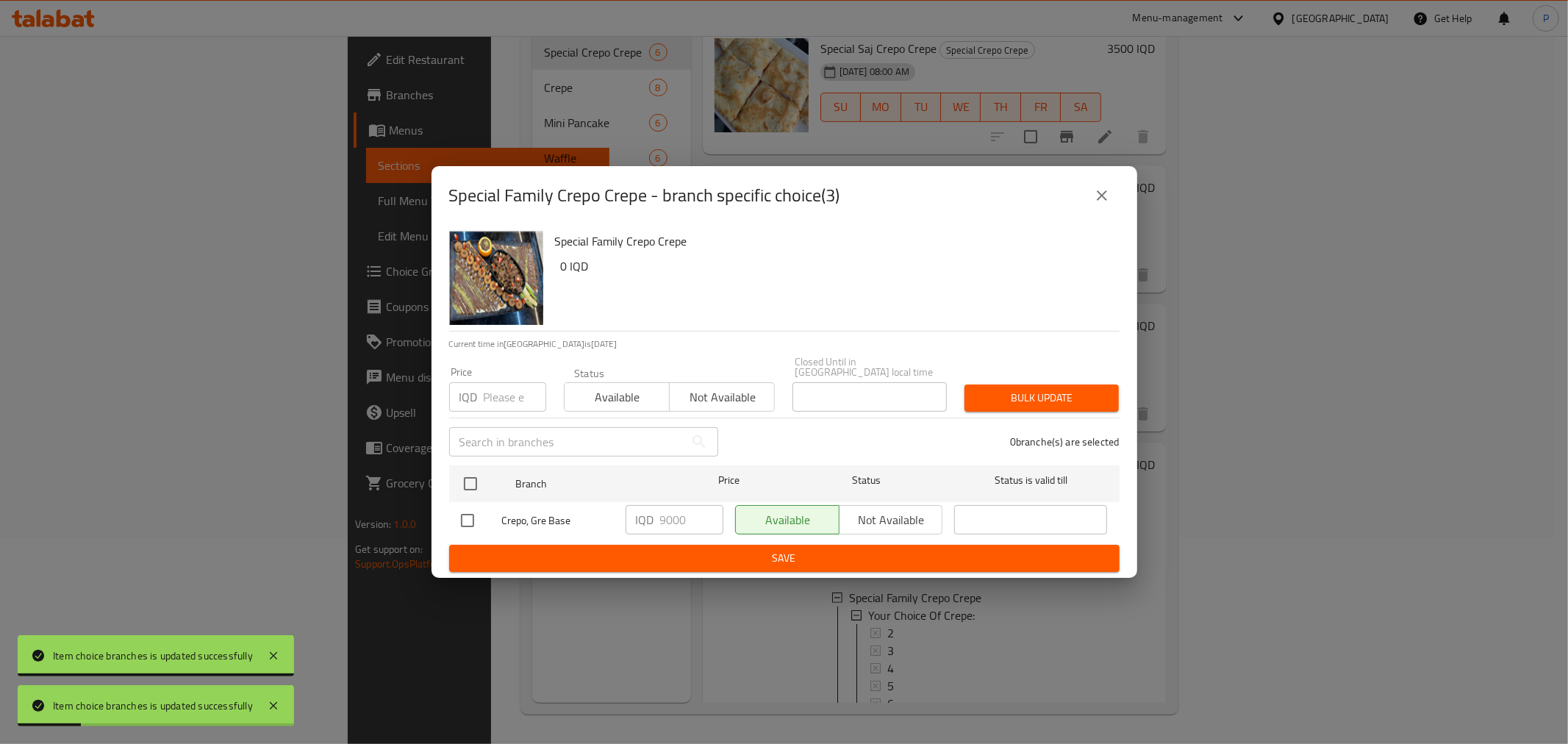
click at [466, 517] on input "checkbox" at bounding box center [467, 520] width 31 height 31
checkbox input "true"
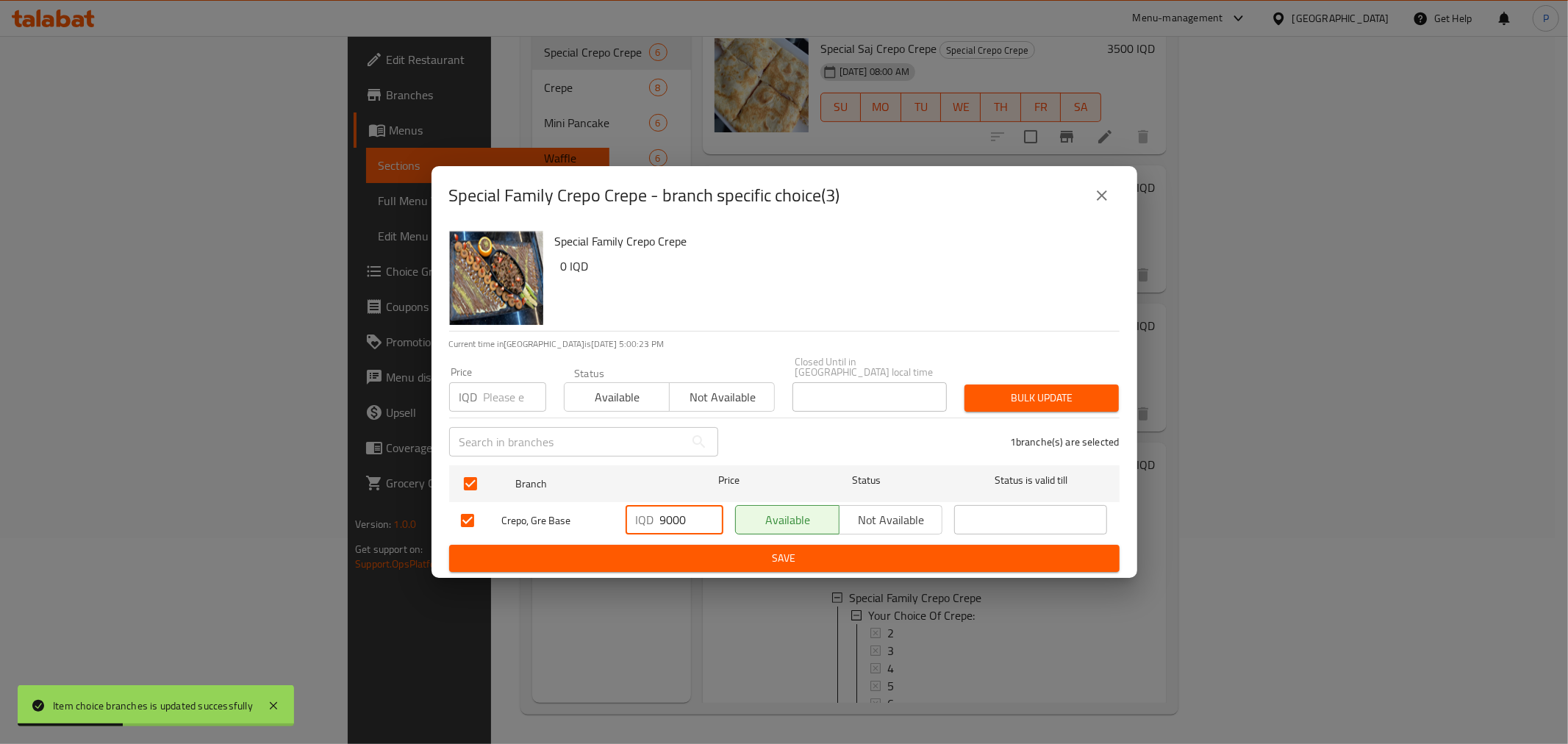
click at [660, 519] on input "9000" at bounding box center [692, 520] width 63 height 30
type input "8500"
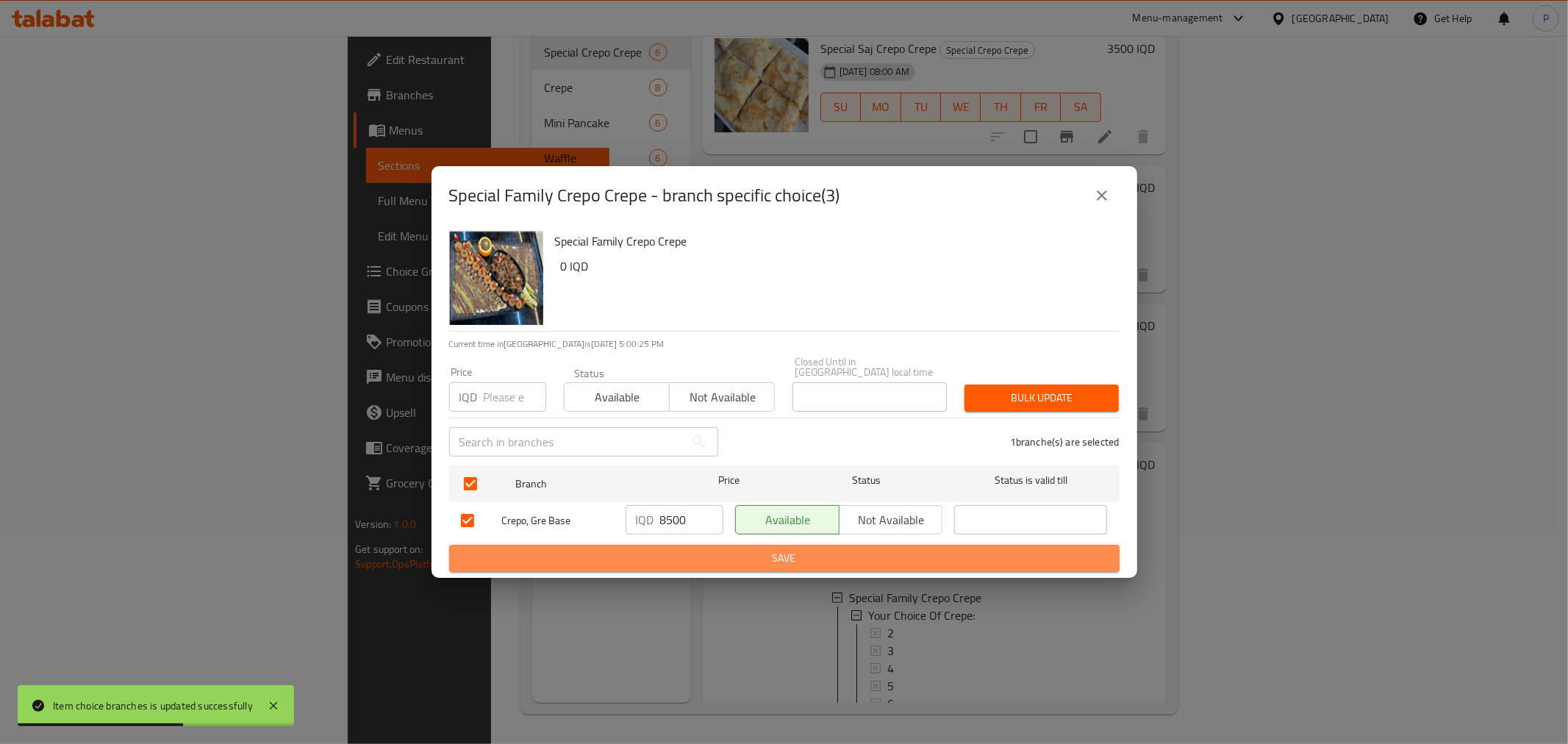
click at [737, 555] on span "Save" at bounding box center [784, 558] width 647 height 19
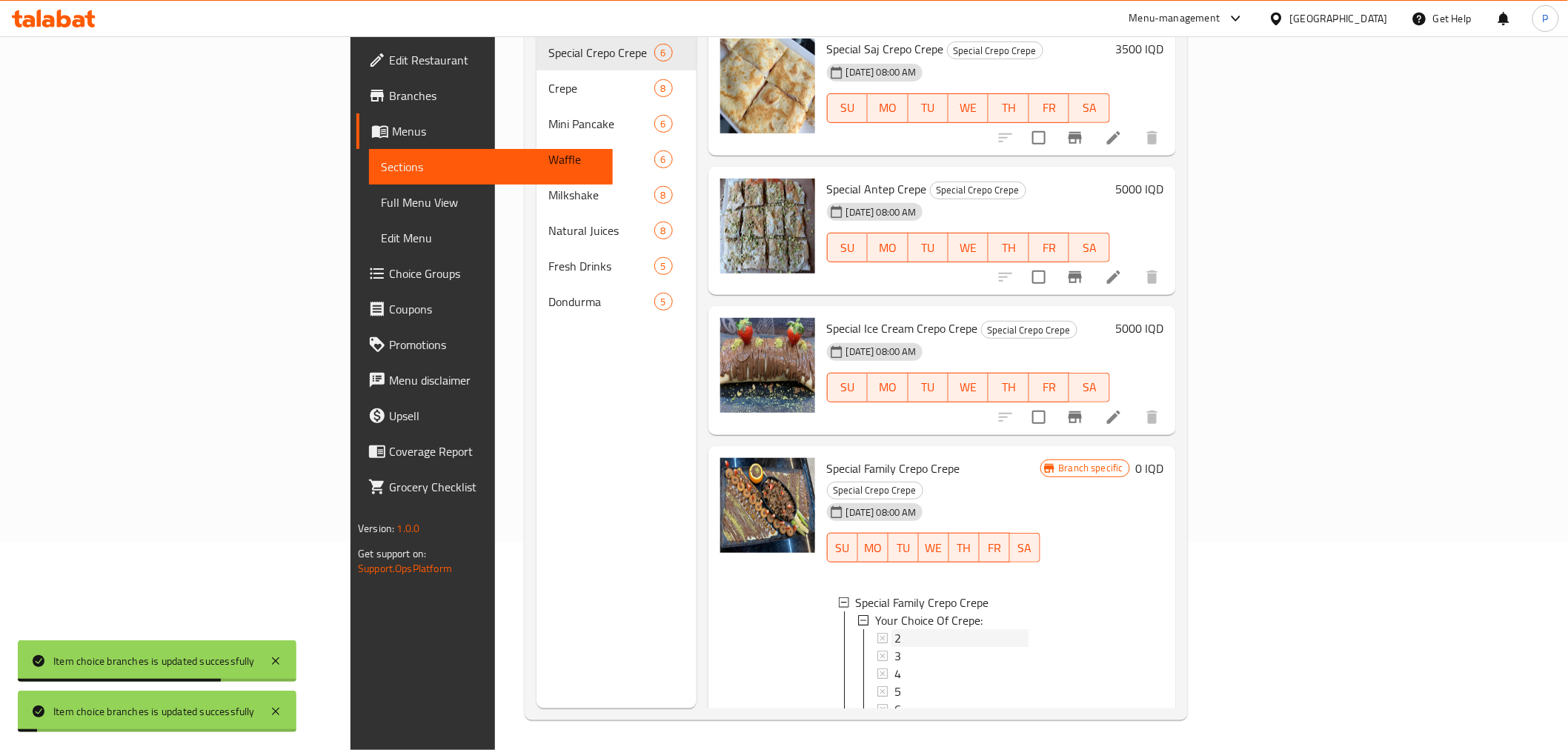
click at [894, 629] on div "2" at bounding box center [961, 637] width 134 height 18
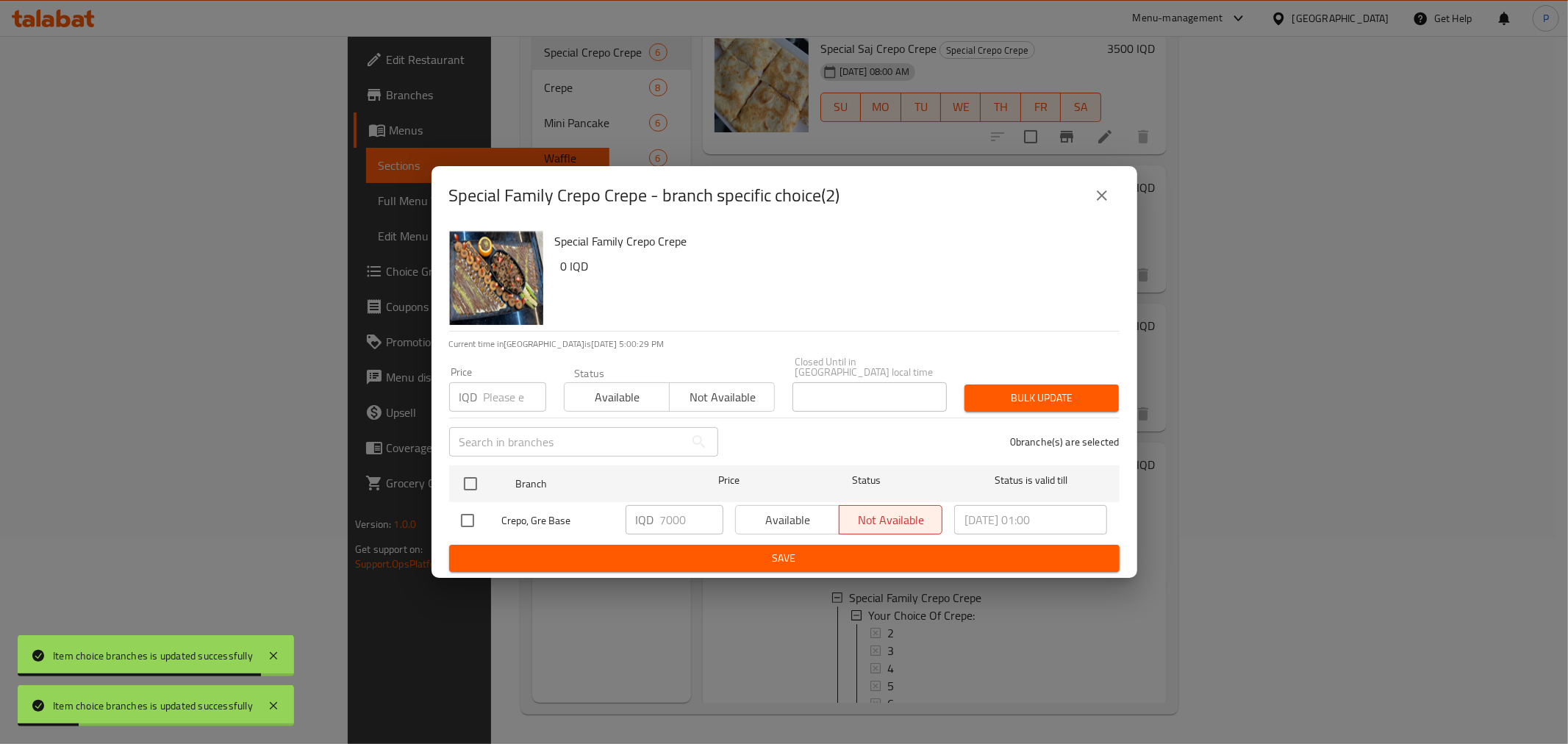
click at [479, 512] on input "checkbox" at bounding box center [467, 520] width 31 height 31
checkbox input "true"
drag, startPoint x: 668, startPoint y: 516, endPoint x: 658, endPoint y: 516, distance: 10.0
click at [658, 516] on div "IQD 7000 ​" at bounding box center [674, 520] width 98 height 30
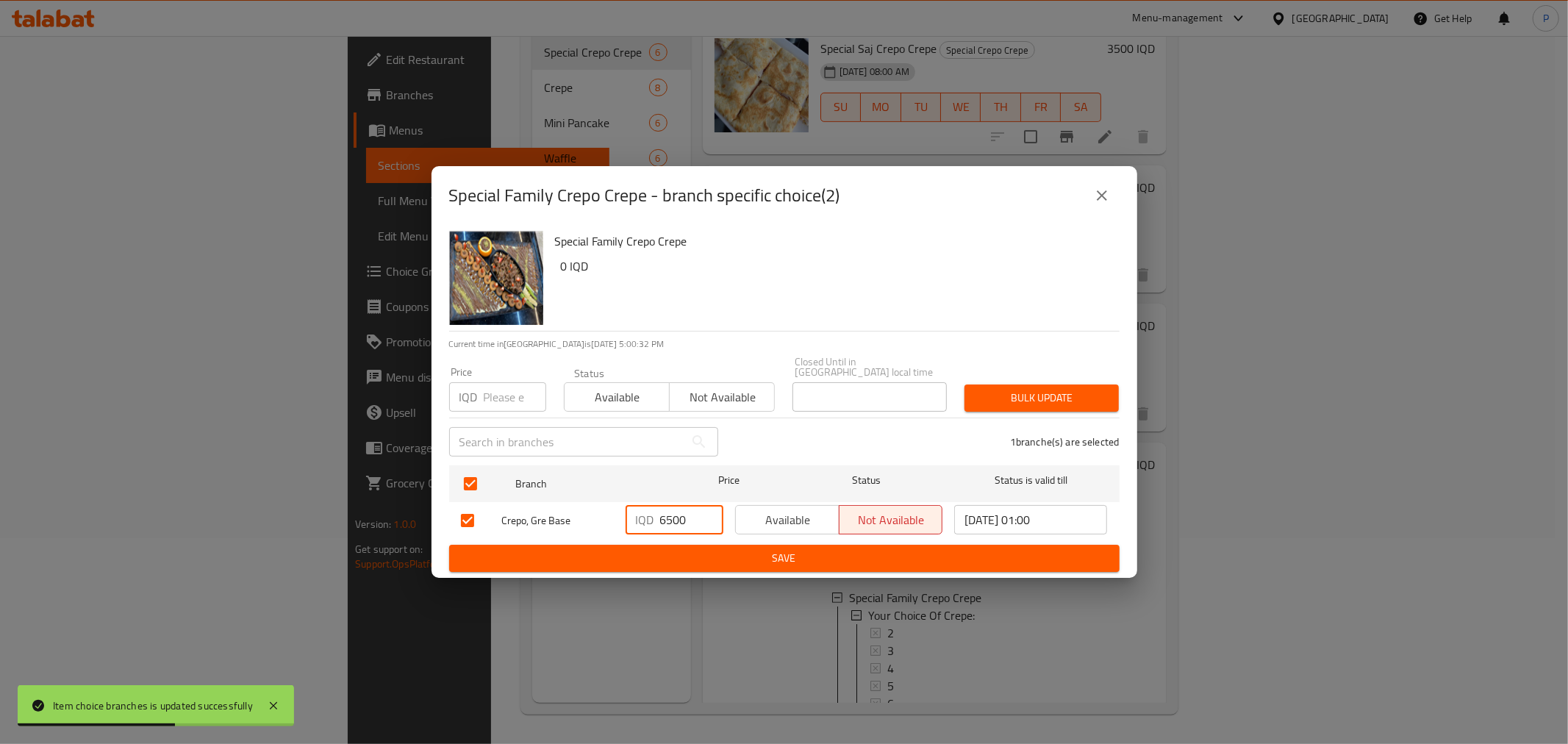
type input "6500"
click at [731, 556] on span "Save" at bounding box center [784, 558] width 647 height 19
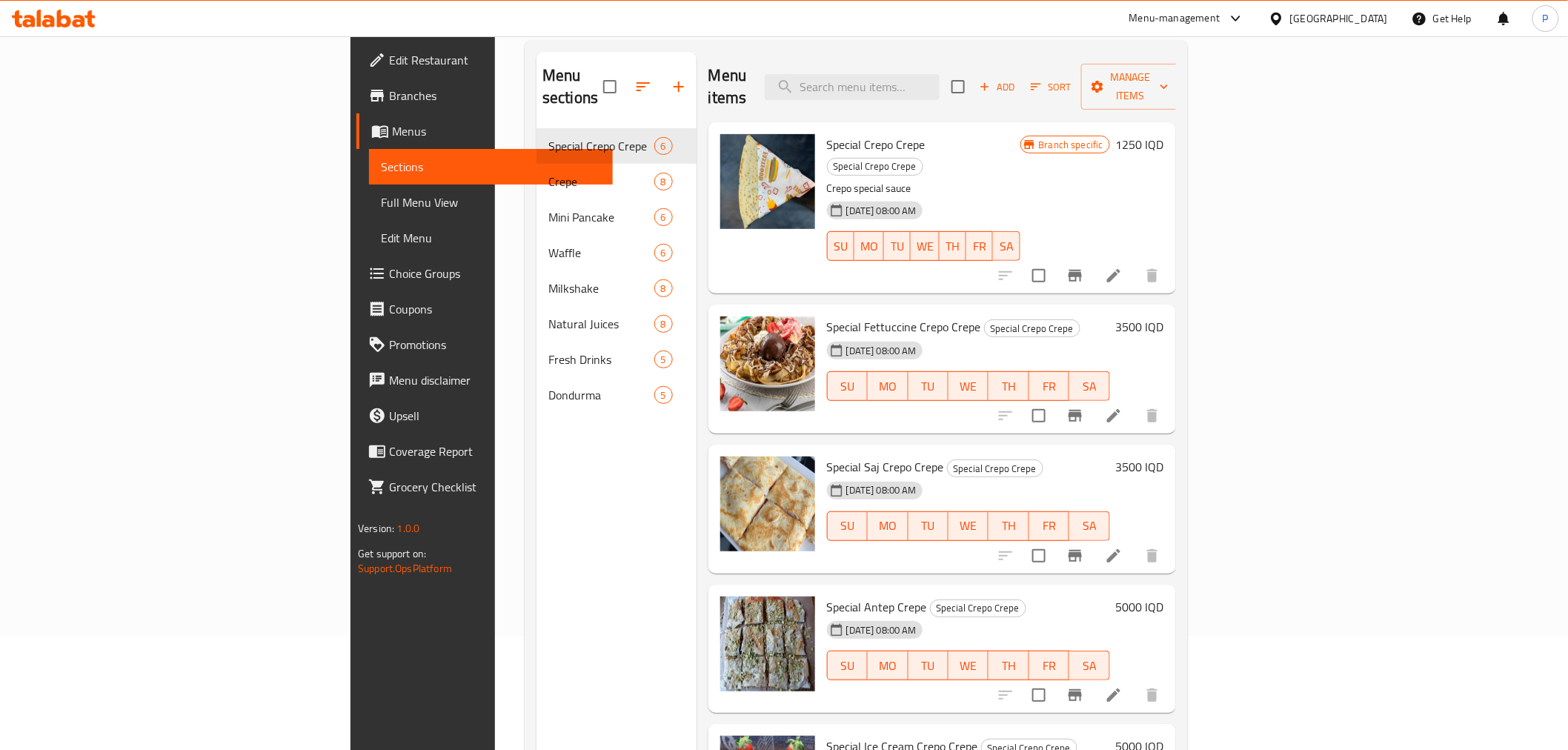
scroll to position [0, 0]
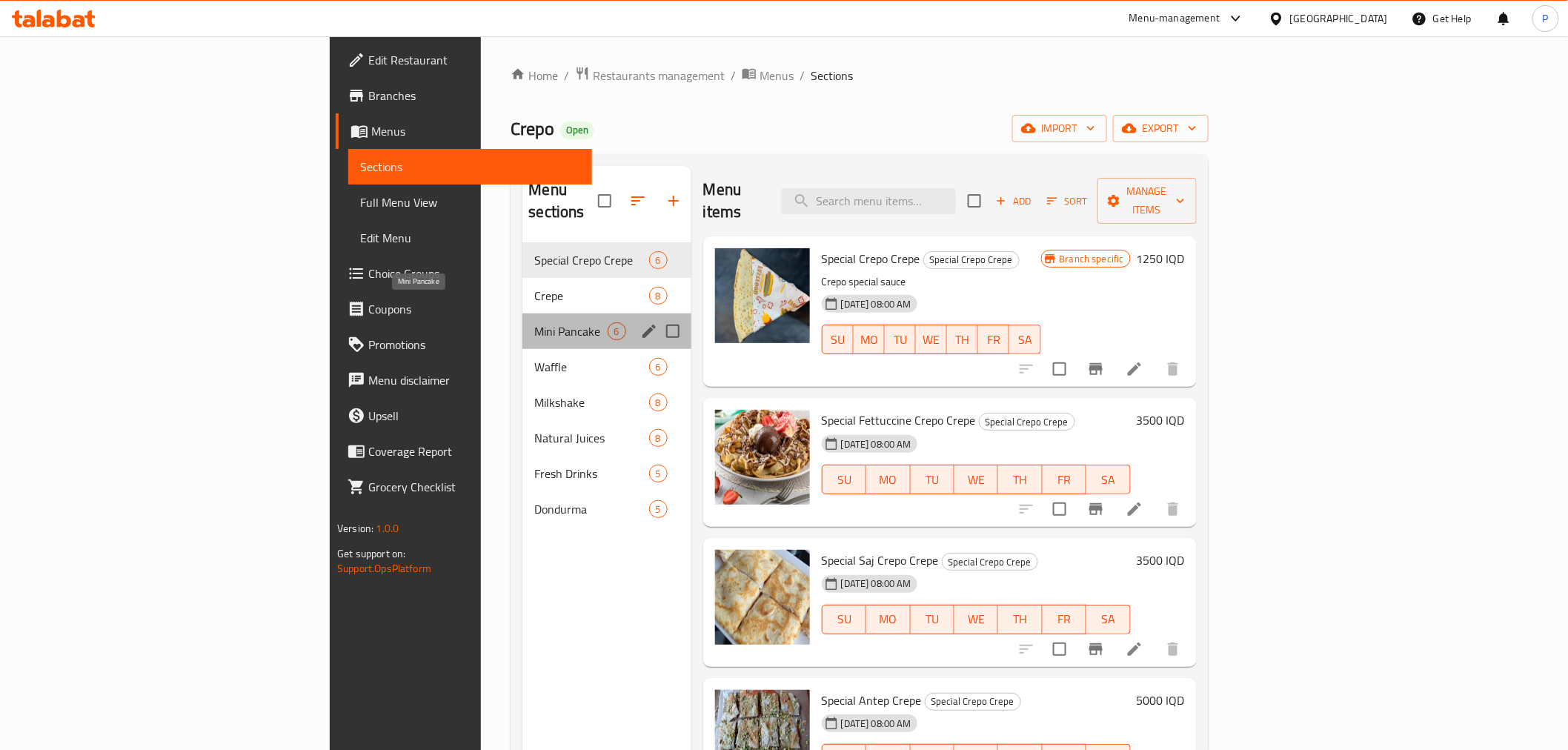
click at [534, 322] on span "Mini Pancake" at bounding box center [570, 331] width 72 height 18
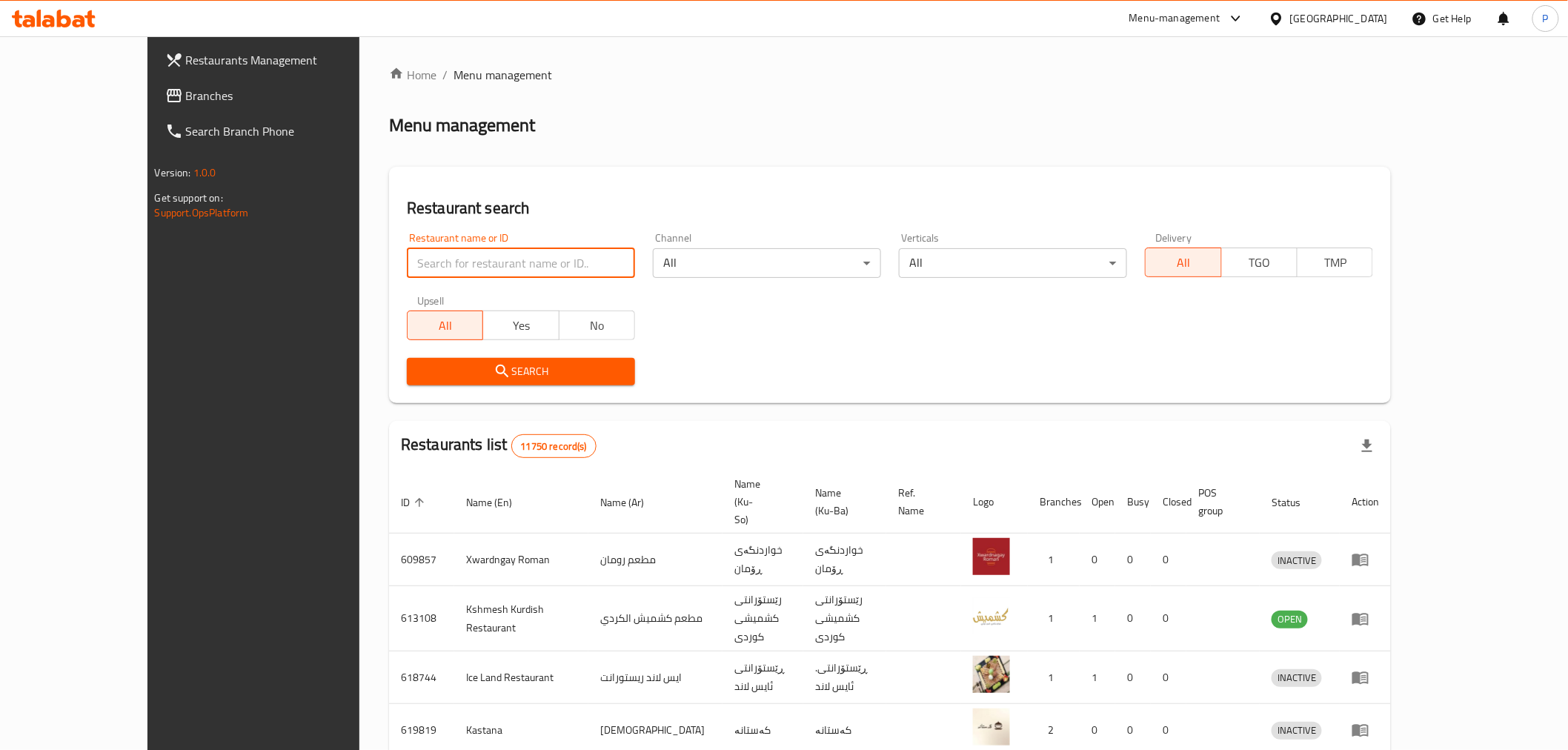
click at [428, 260] on input "search" at bounding box center [521, 263] width 228 height 30
type input "[PERSON_NAME]"
click button "Search" at bounding box center [521, 371] width 228 height 27
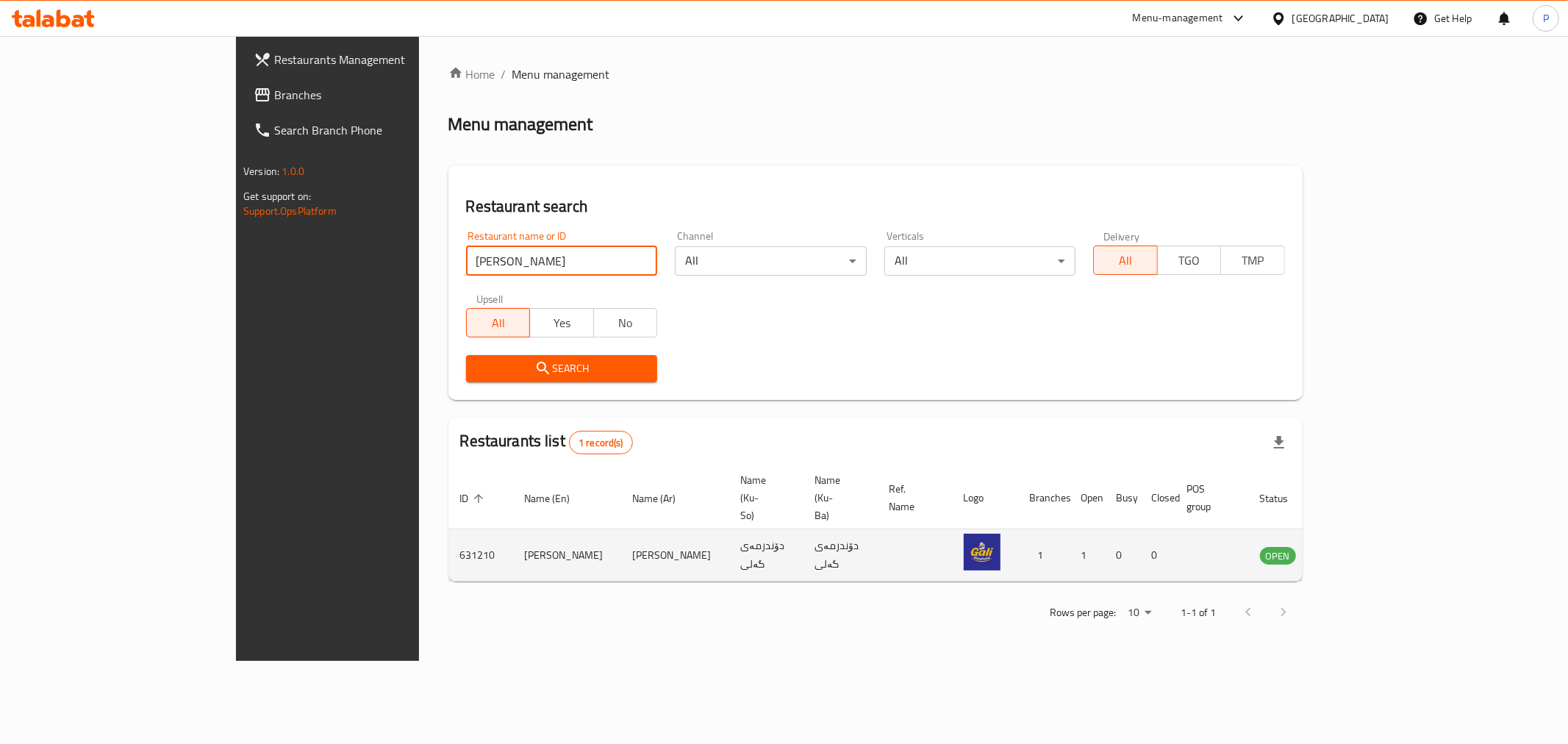
click at [1355, 546] on icon "enhanced table" at bounding box center [1346, 555] width 18 height 18
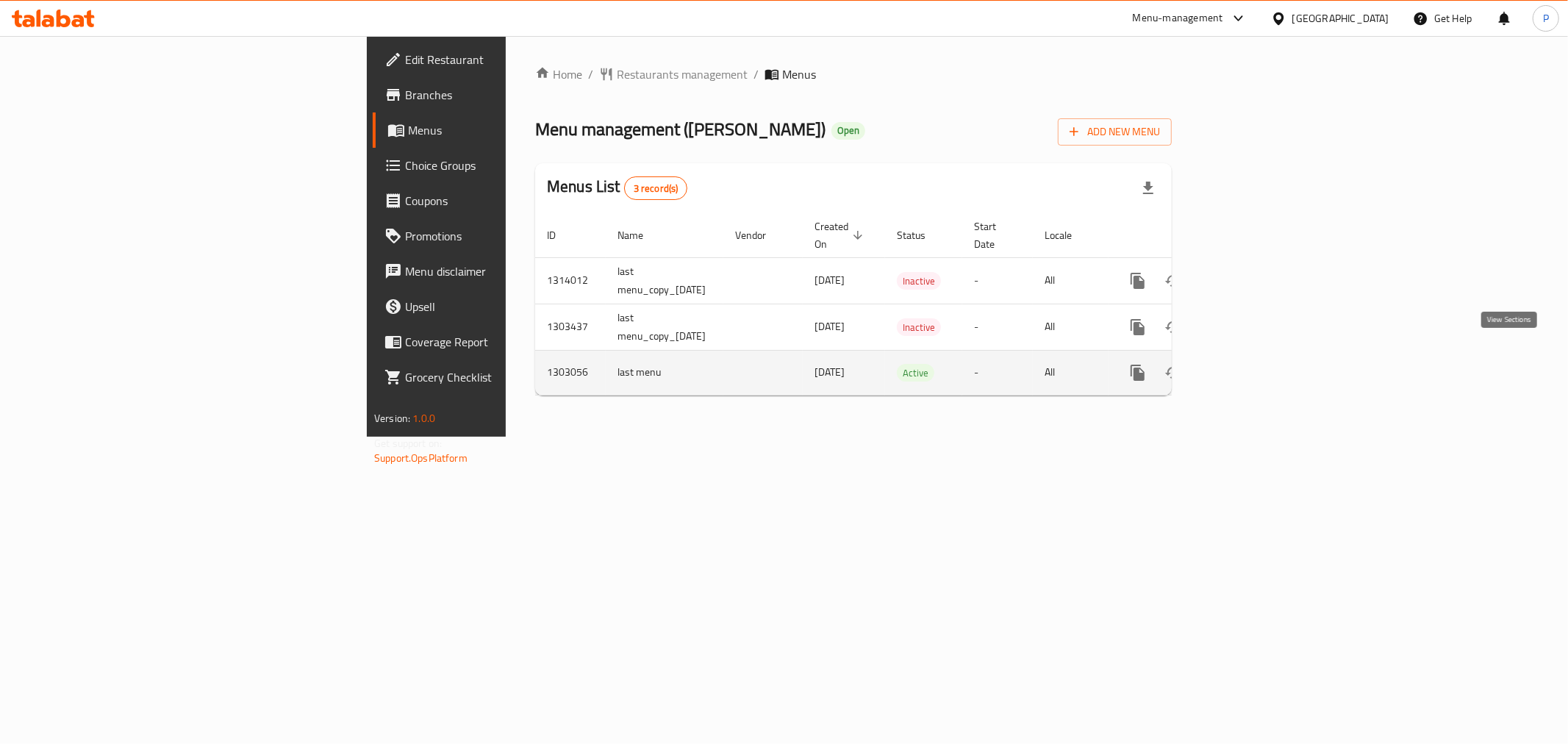
click at [1251, 366] on icon "enhanced table" at bounding box center [1244, 373] width 13 height 13
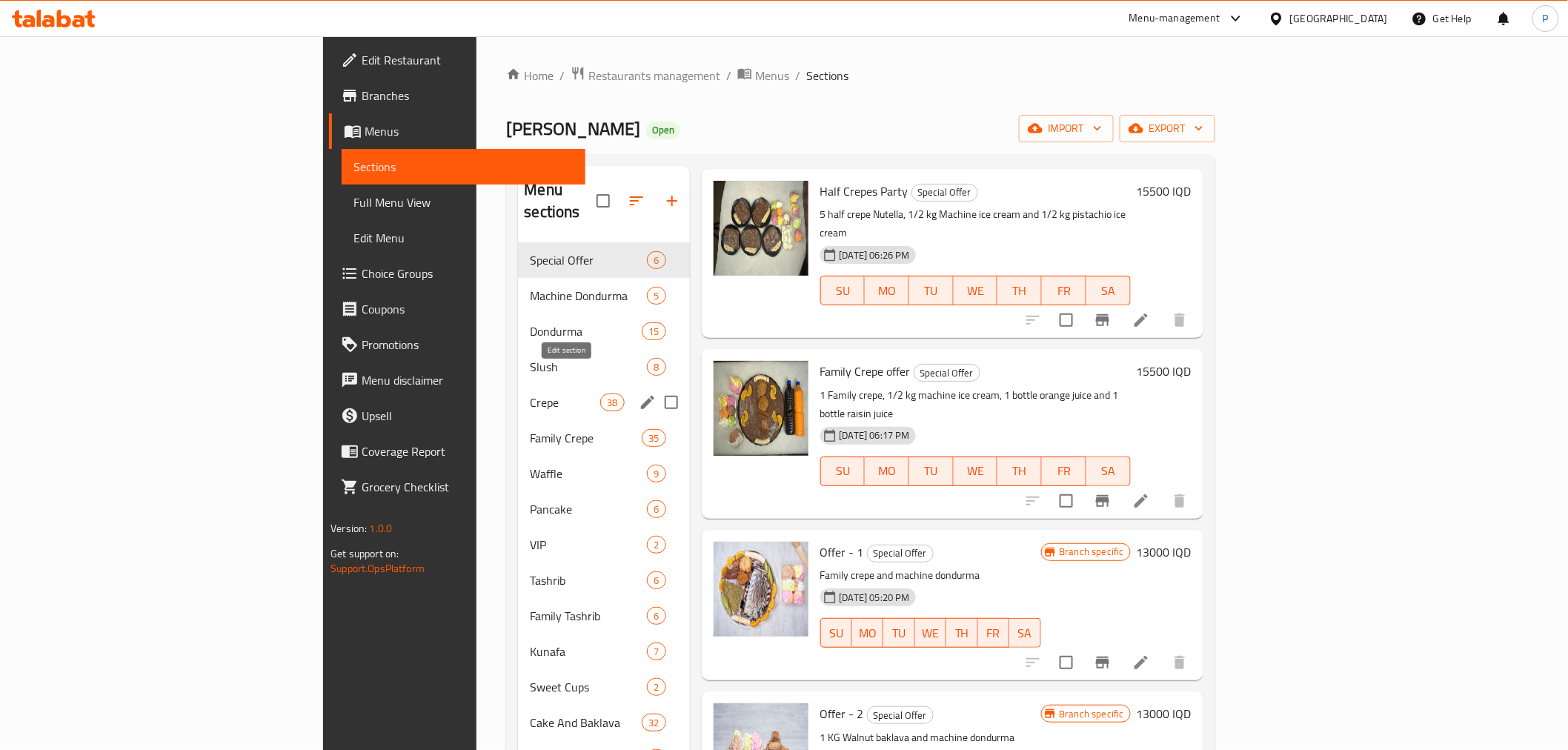
scroll to position [130, 0]
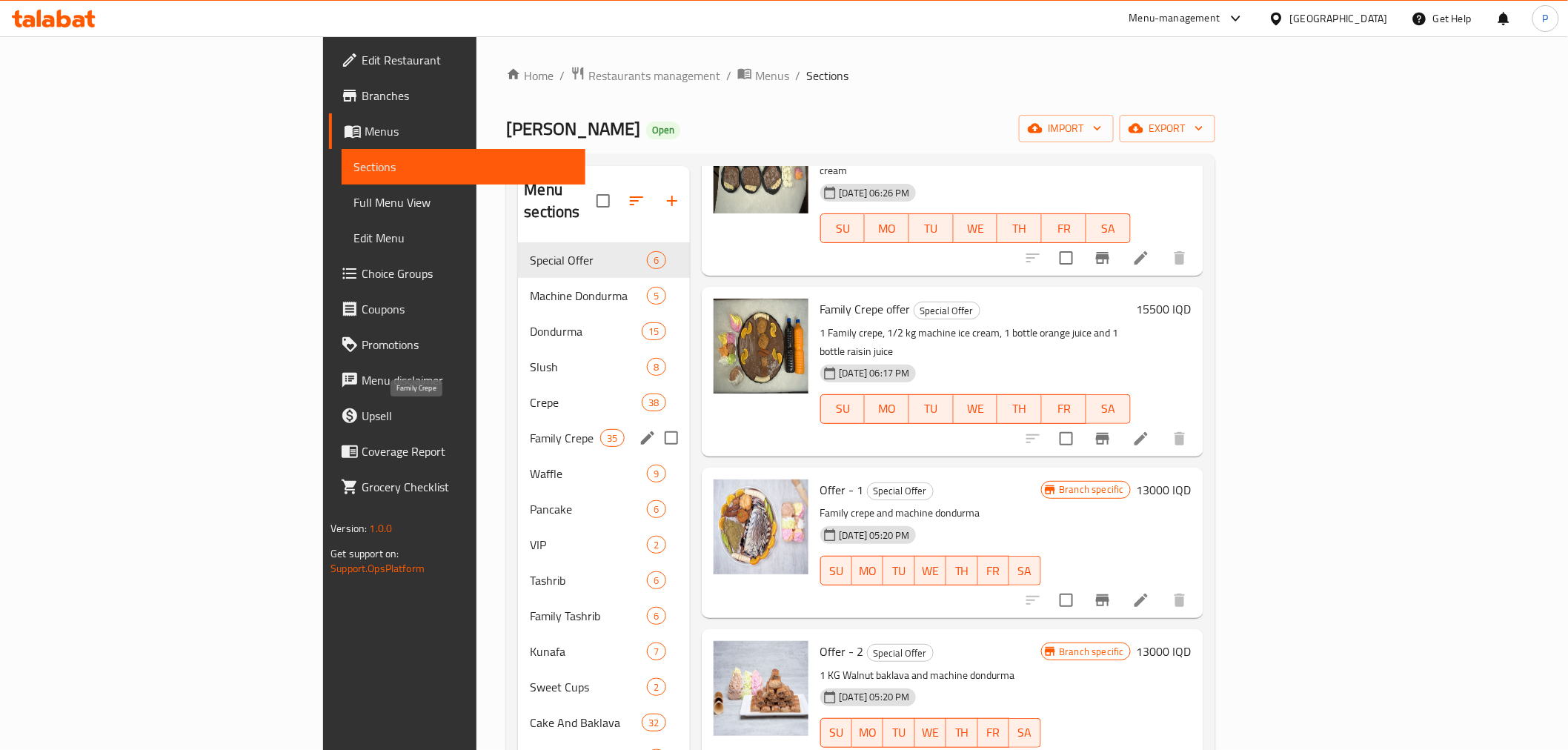
click at [530, 429] on span "Family Crepe" at bounding box center [565, 437] width 71 height 18
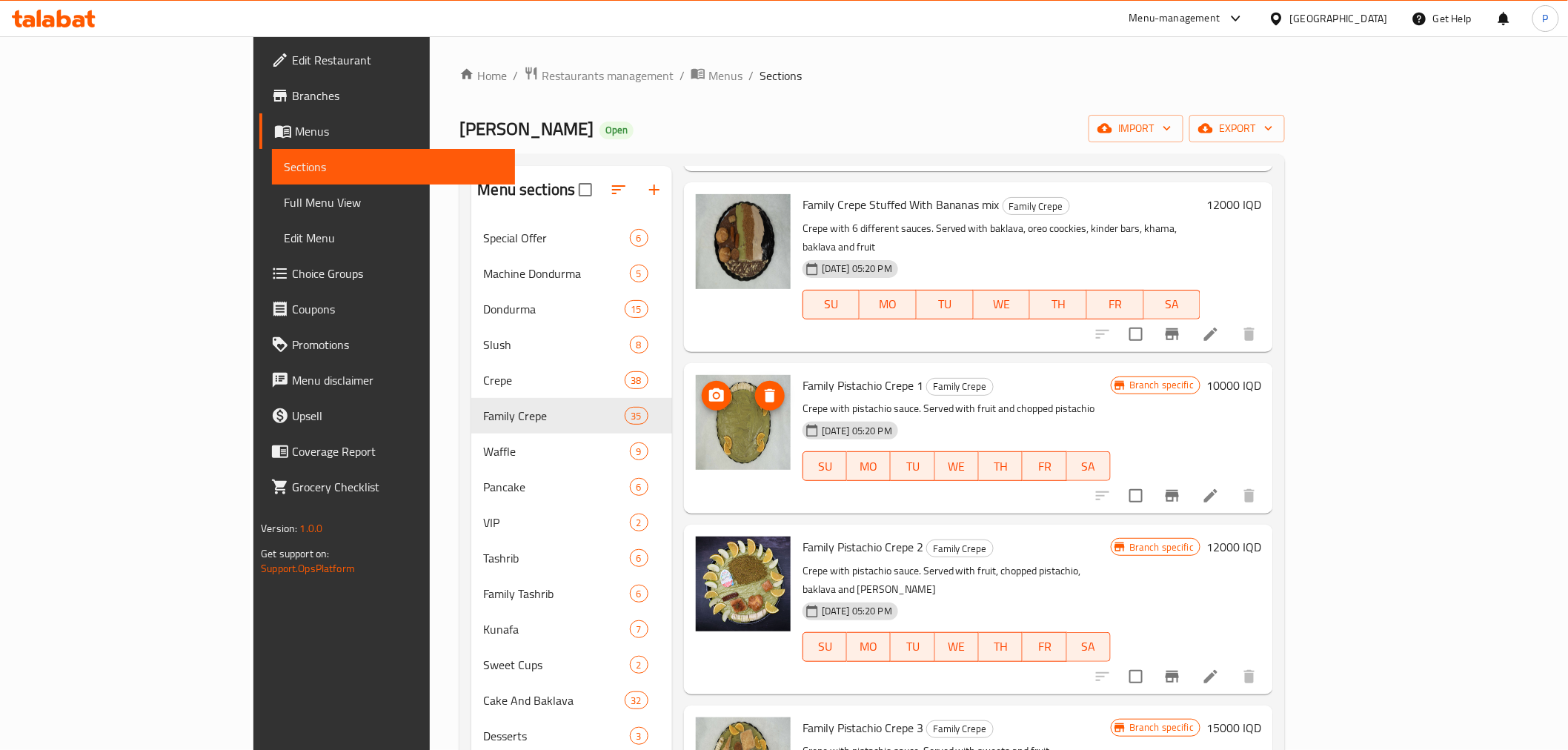
scroll to position [294, 0]
